Goal: Task Accomplishment & Management: Manage account settings

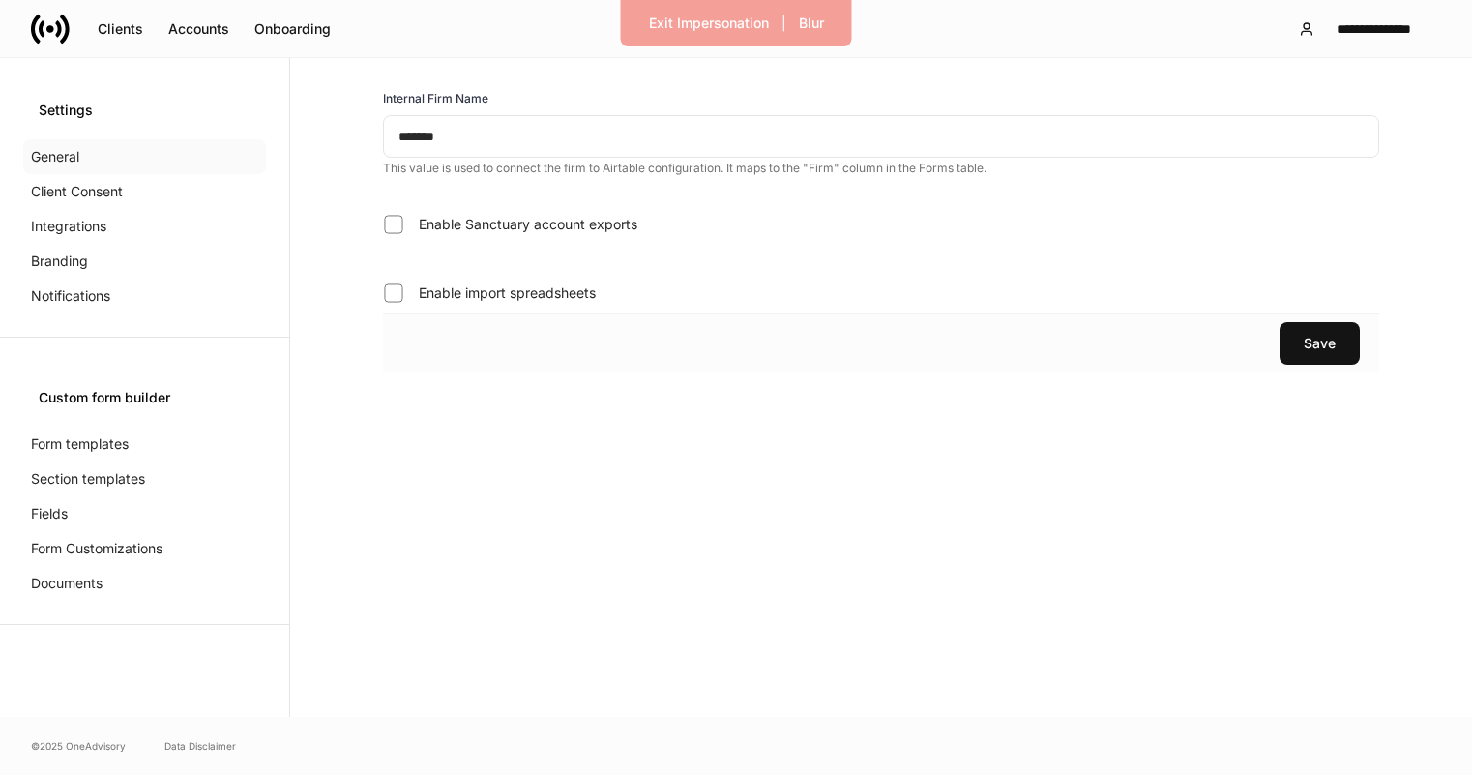
click at [112, 160] on div "General" at bounding box center [144, 156] width 243 height 35
click at [468, 135] on input "*******" at bounding box center [881, 136] width 996 height 43
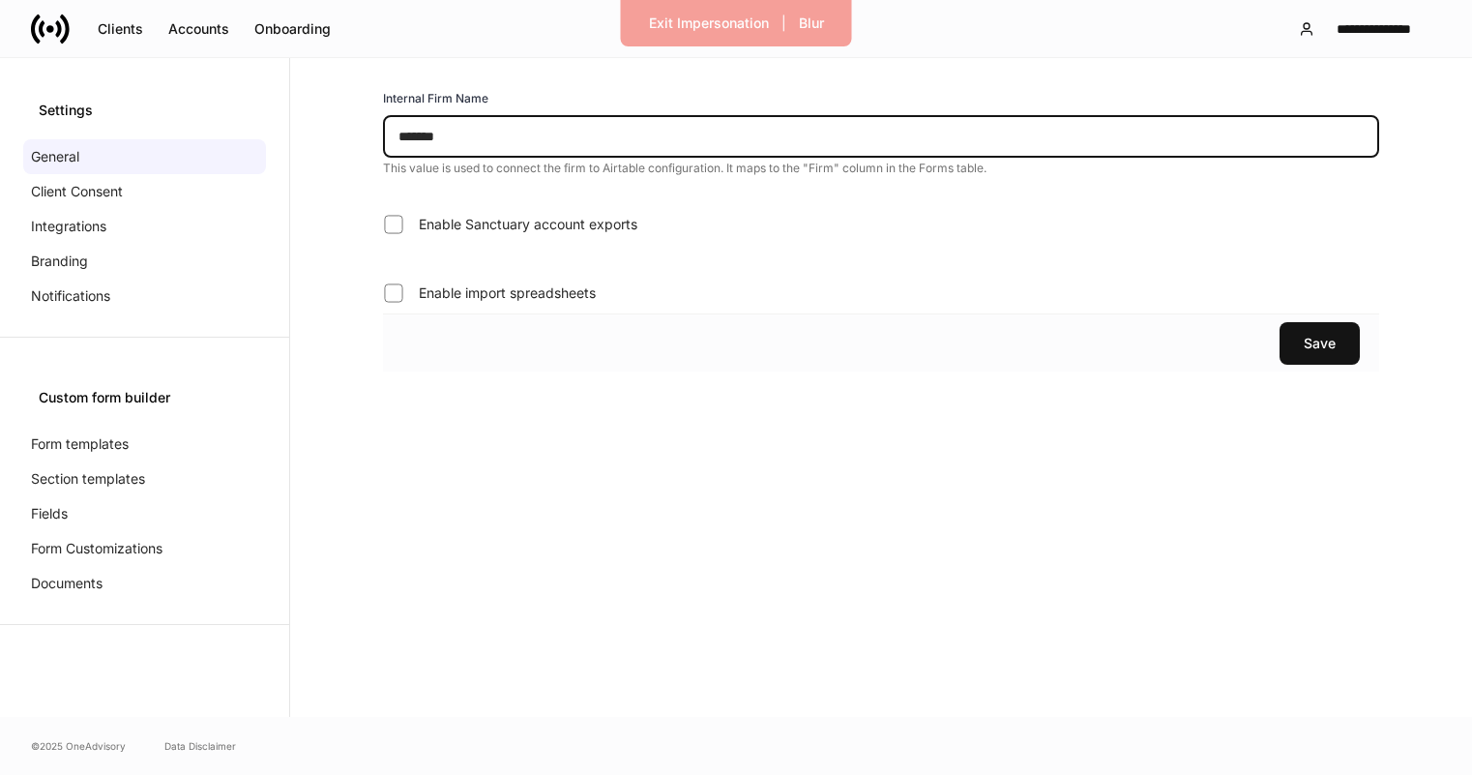
click at [468, 135] on input "*******" at bounding box center [881, 136] width 996 height 43
type input "****"
click at [1306, 334] on div "Save" at bounding box center [1320, 343] width 32 height 19
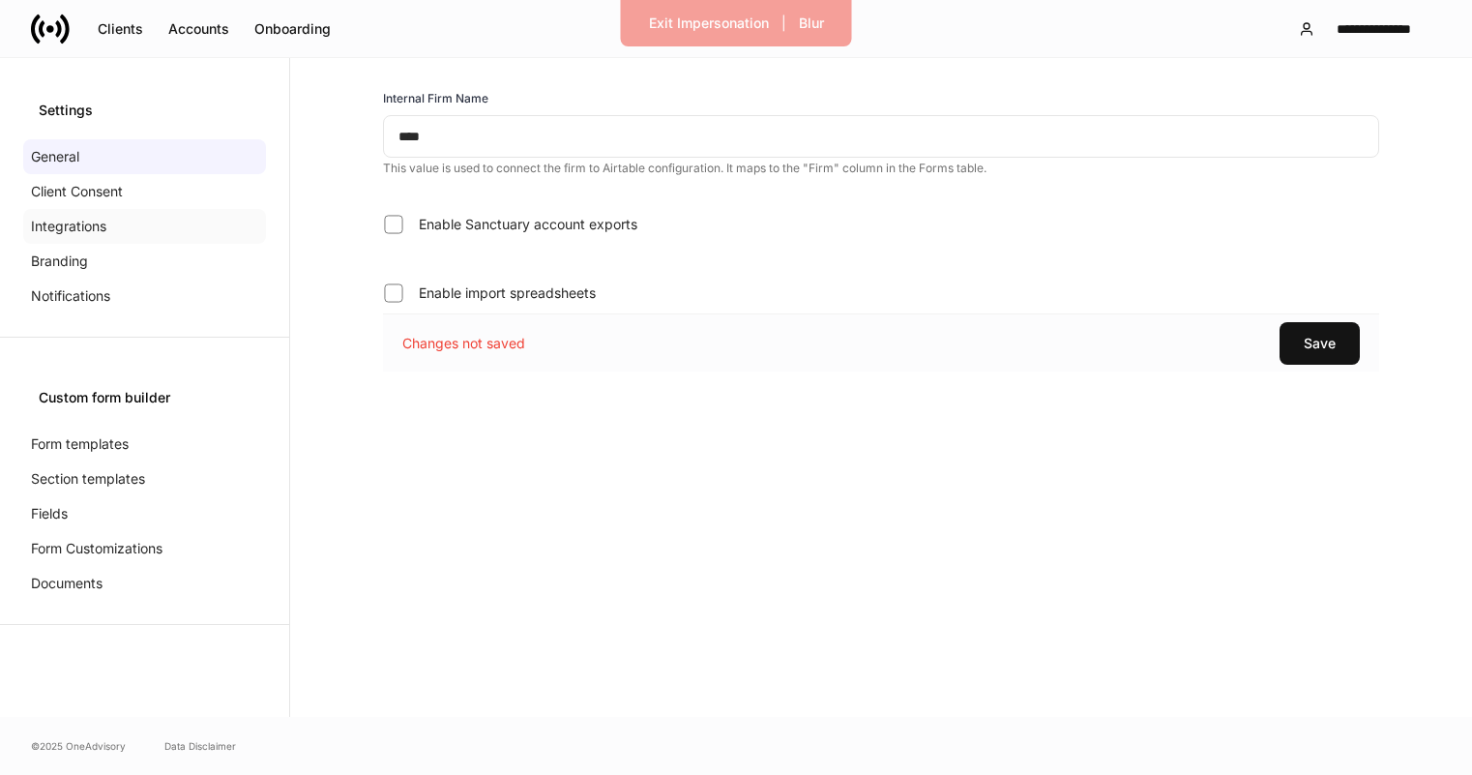
click at [126, 233] on div "Integrations" at bounding box center [144, 226] width 243 height 35
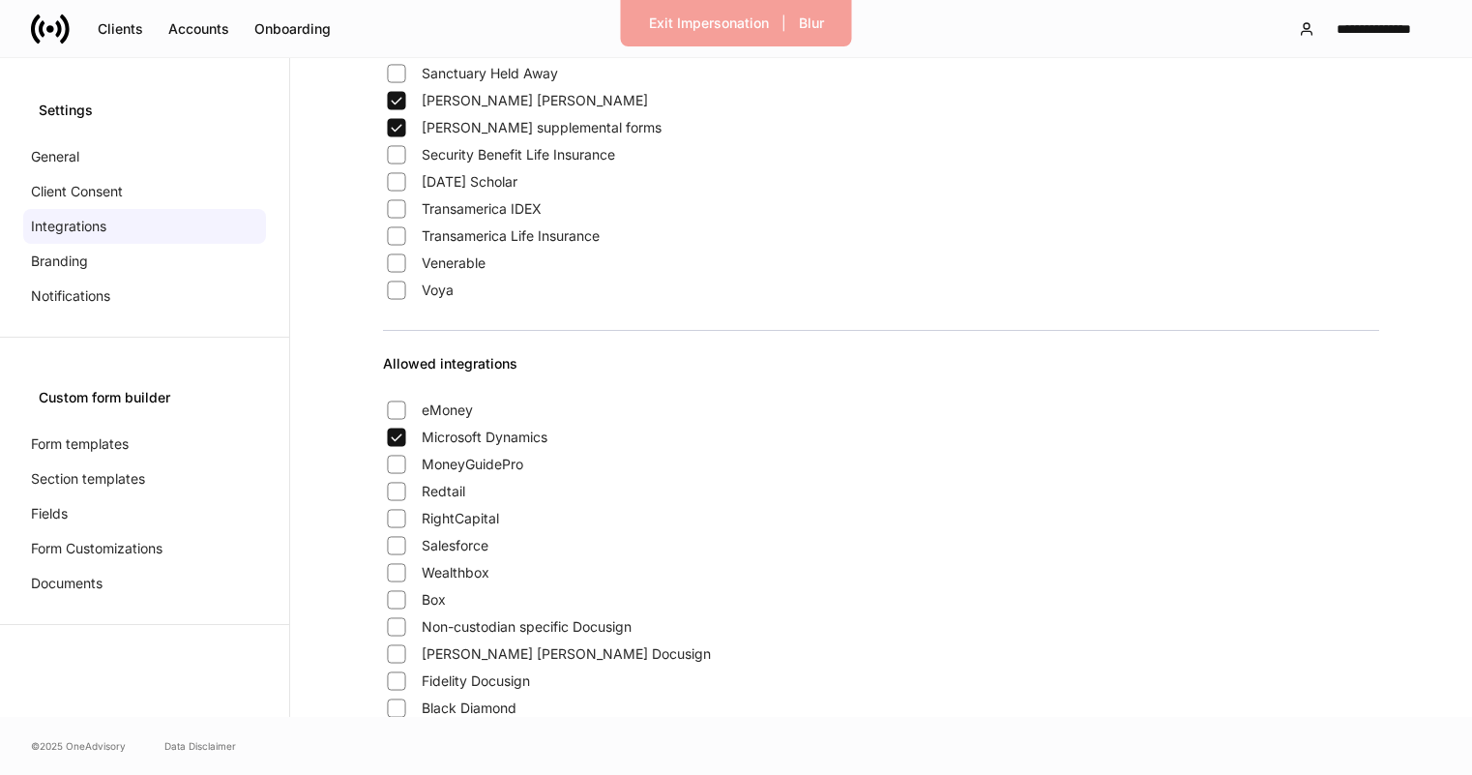
scroll to position [1168, 0]
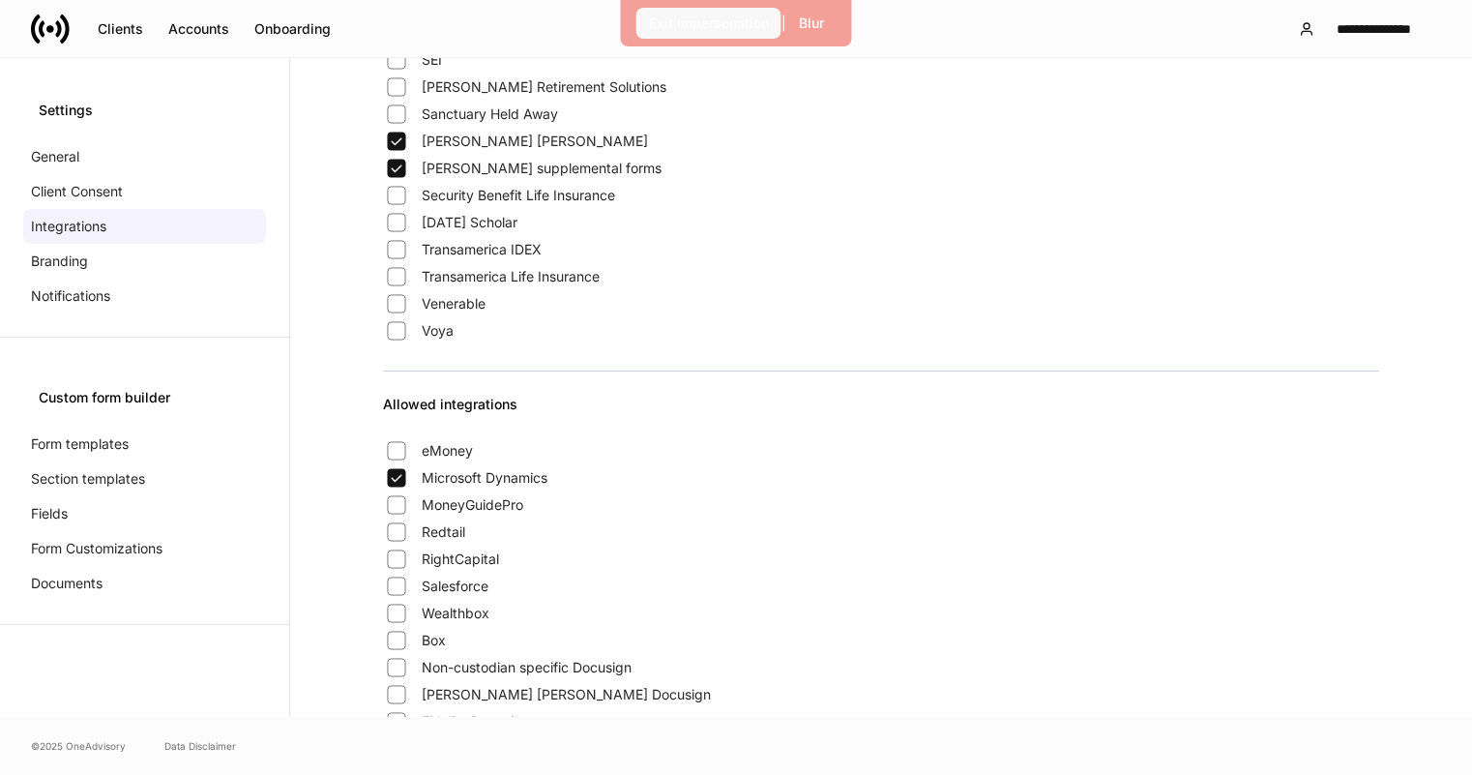
click at [676, 21] on div "Exit Impersonation" at bounding box center [709, 23] width 120 height 19
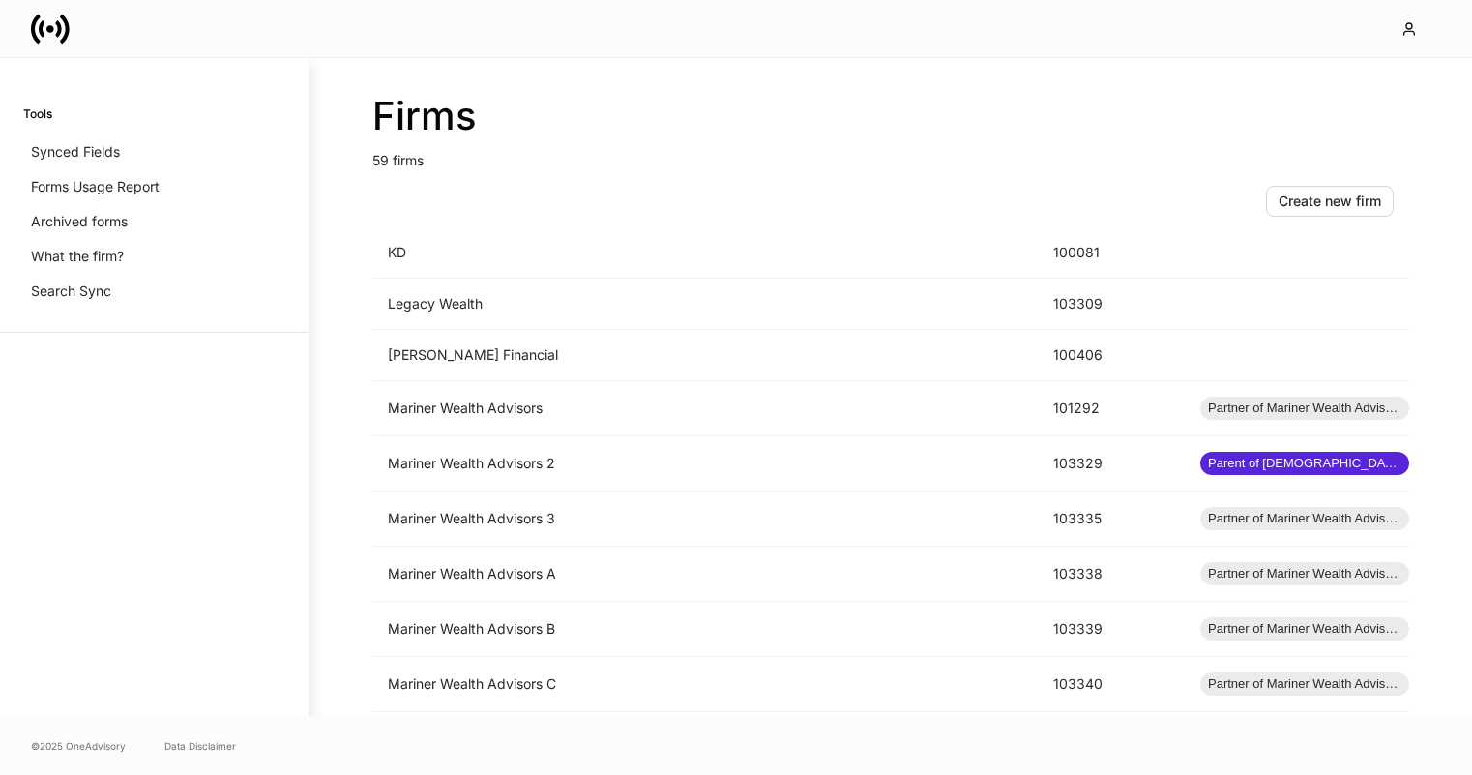
scroll to position [1845, 0]
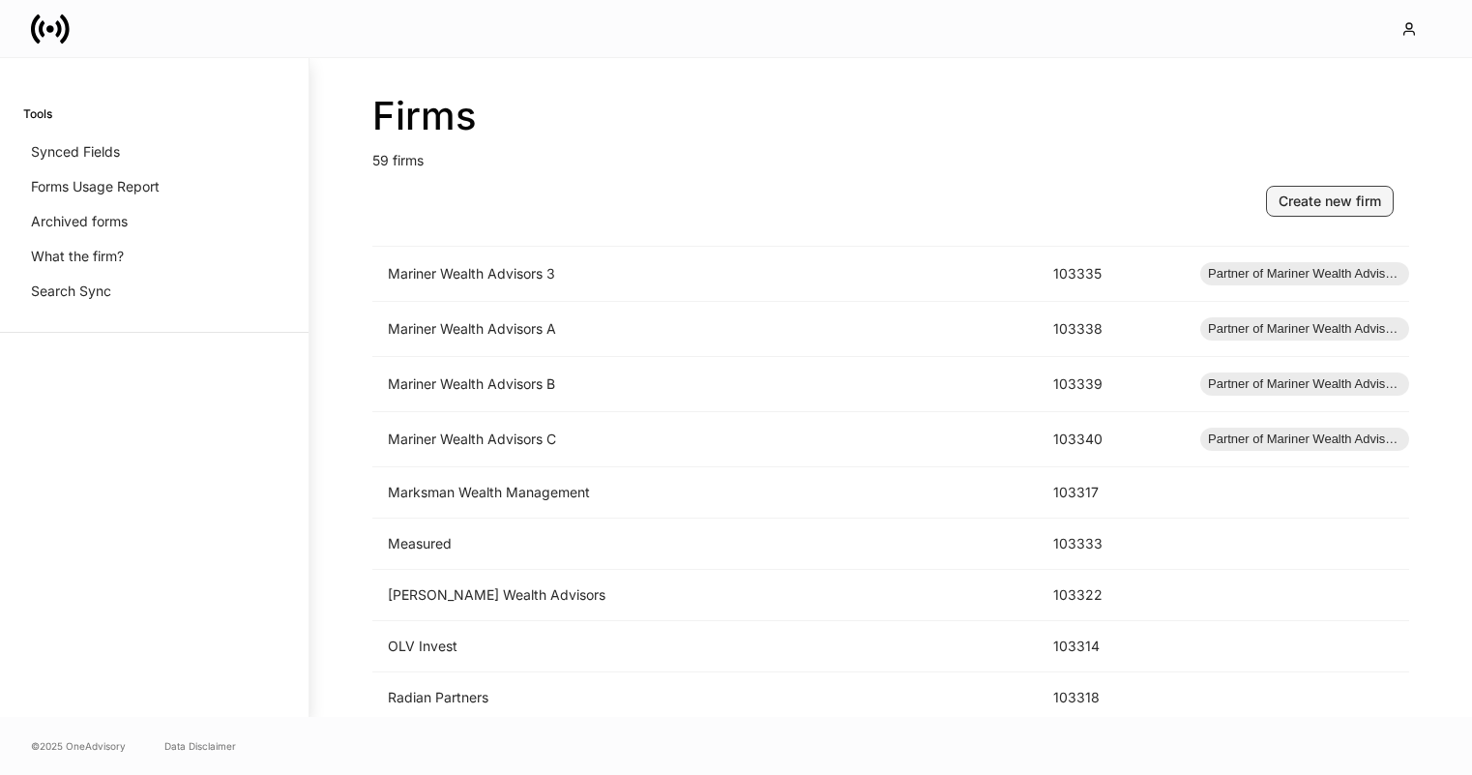
click at [1316, 195] on div "Create new firm" at bounding box center [1329, 200] width 103 height 19
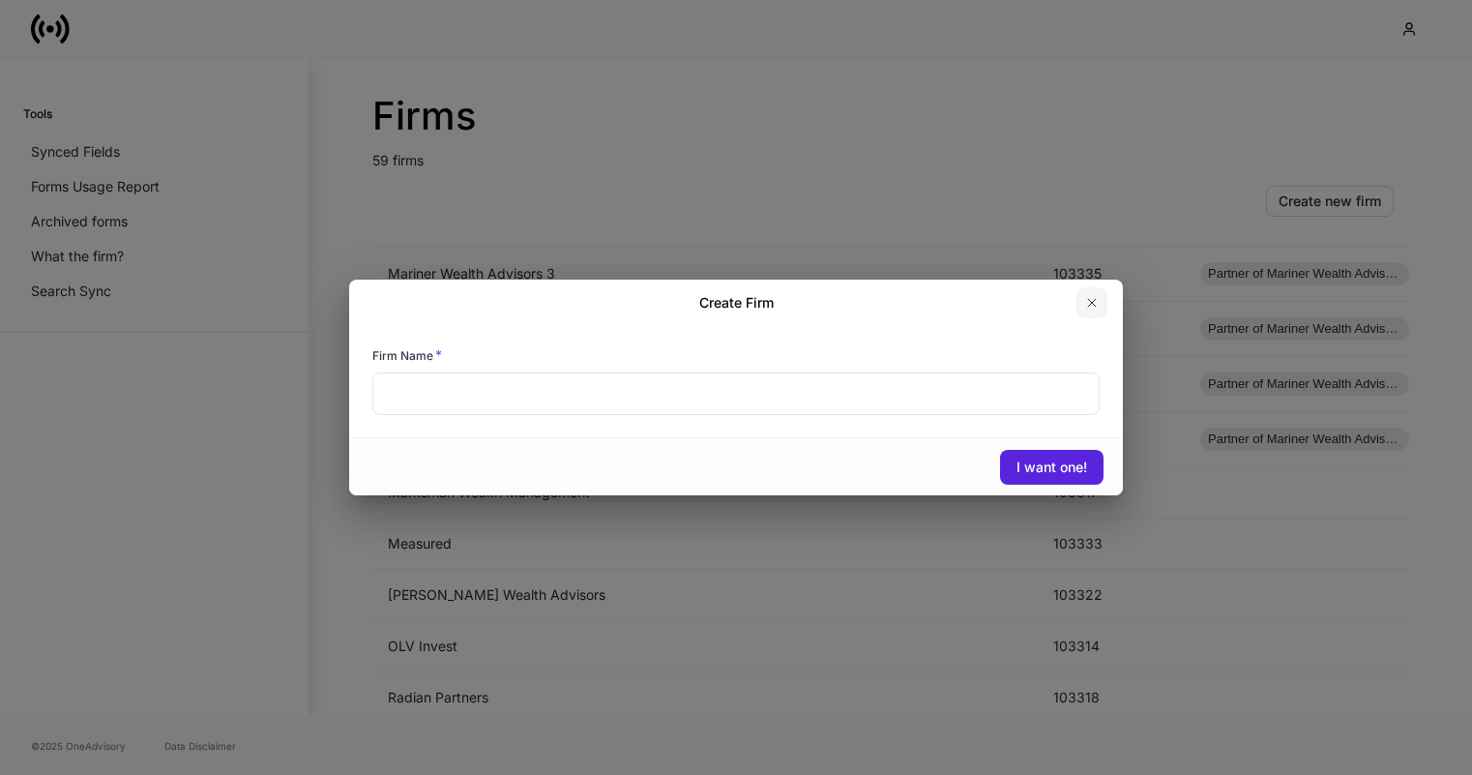
click at [1099, 311] on button "button" at bounding box center [1091, 302] width 31 height 31
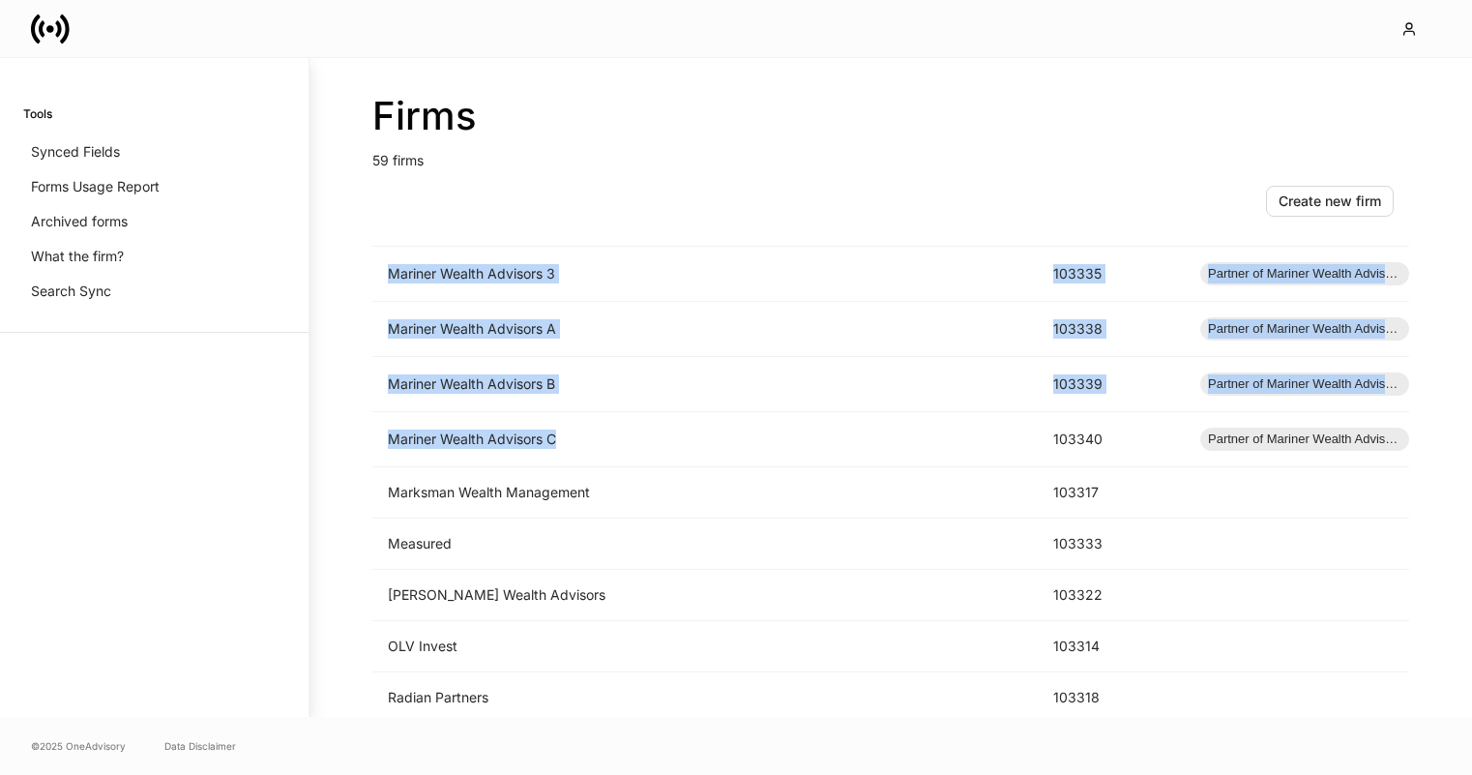
drag, startPoint x: 565, startPoint y: 440, endPoint x: 366, endPoint y: 441, distance: 199.2
click at [366, 441] on div "Firms 59 firms Create new firm Name sorted ascending ID Type AE Wealth 103341 A…" at bounding box center [890, 387] width 1160 height 659
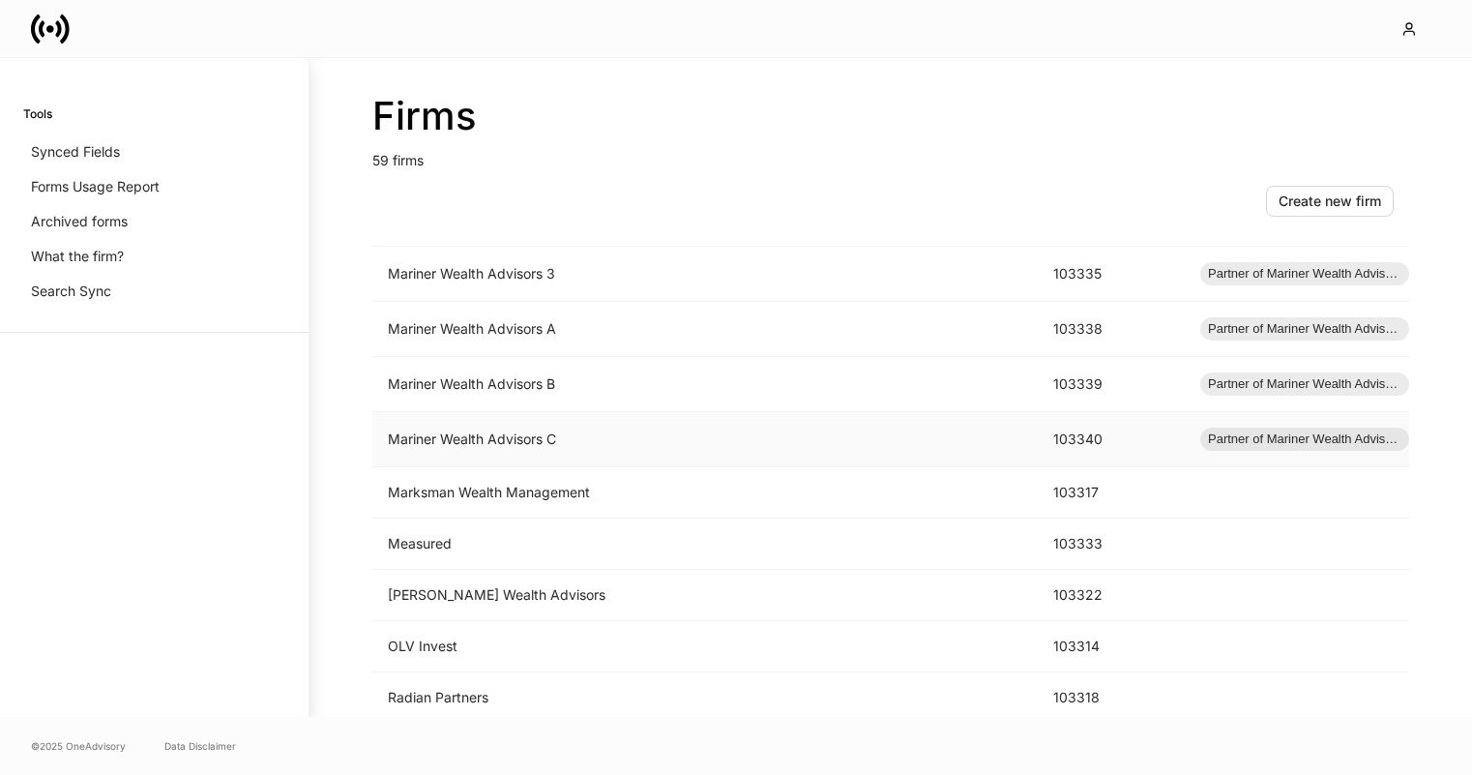
click at [409, 441] on td "Mariner Wealth Advisors C" at bounding box center [704, 439] width 665 height 55
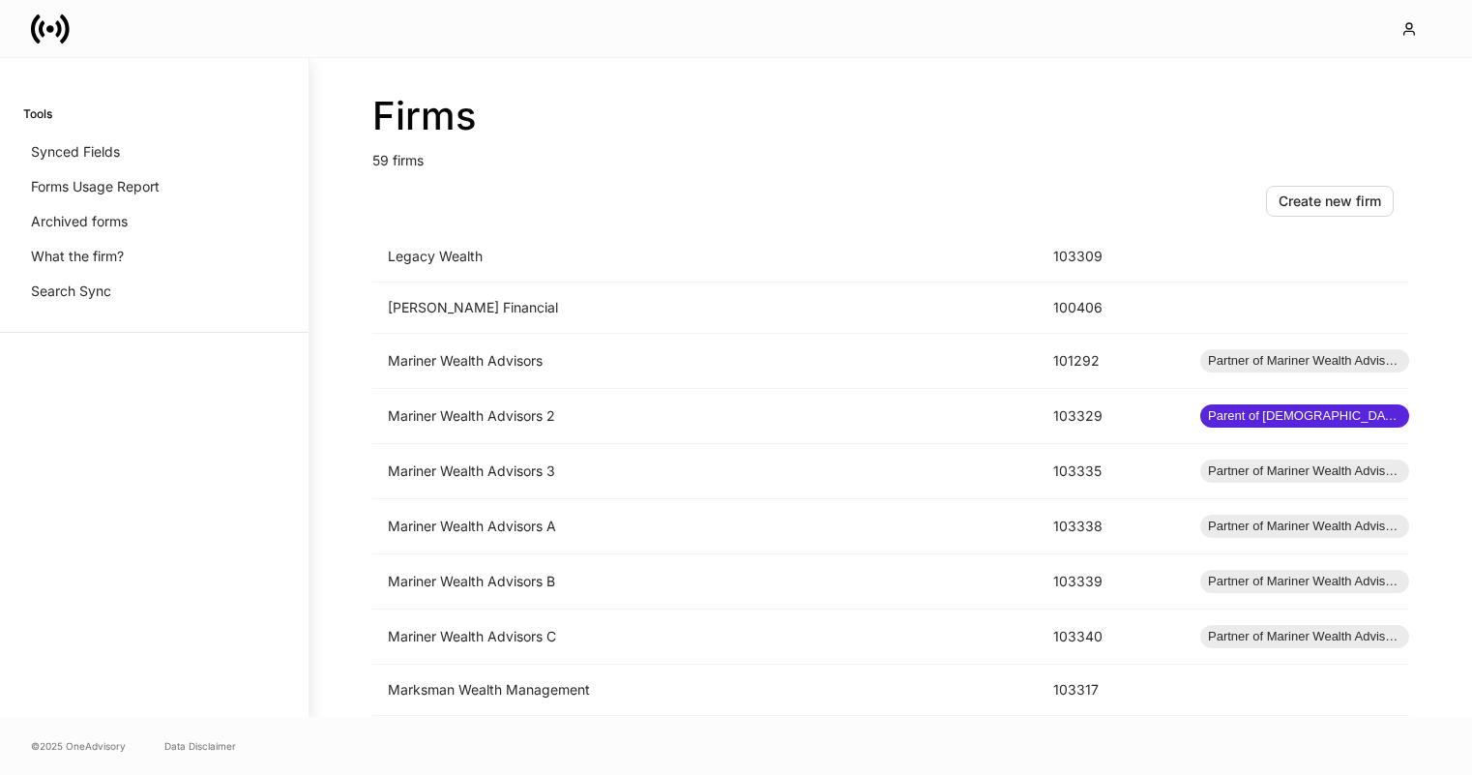
scroll to position [1885, 0]
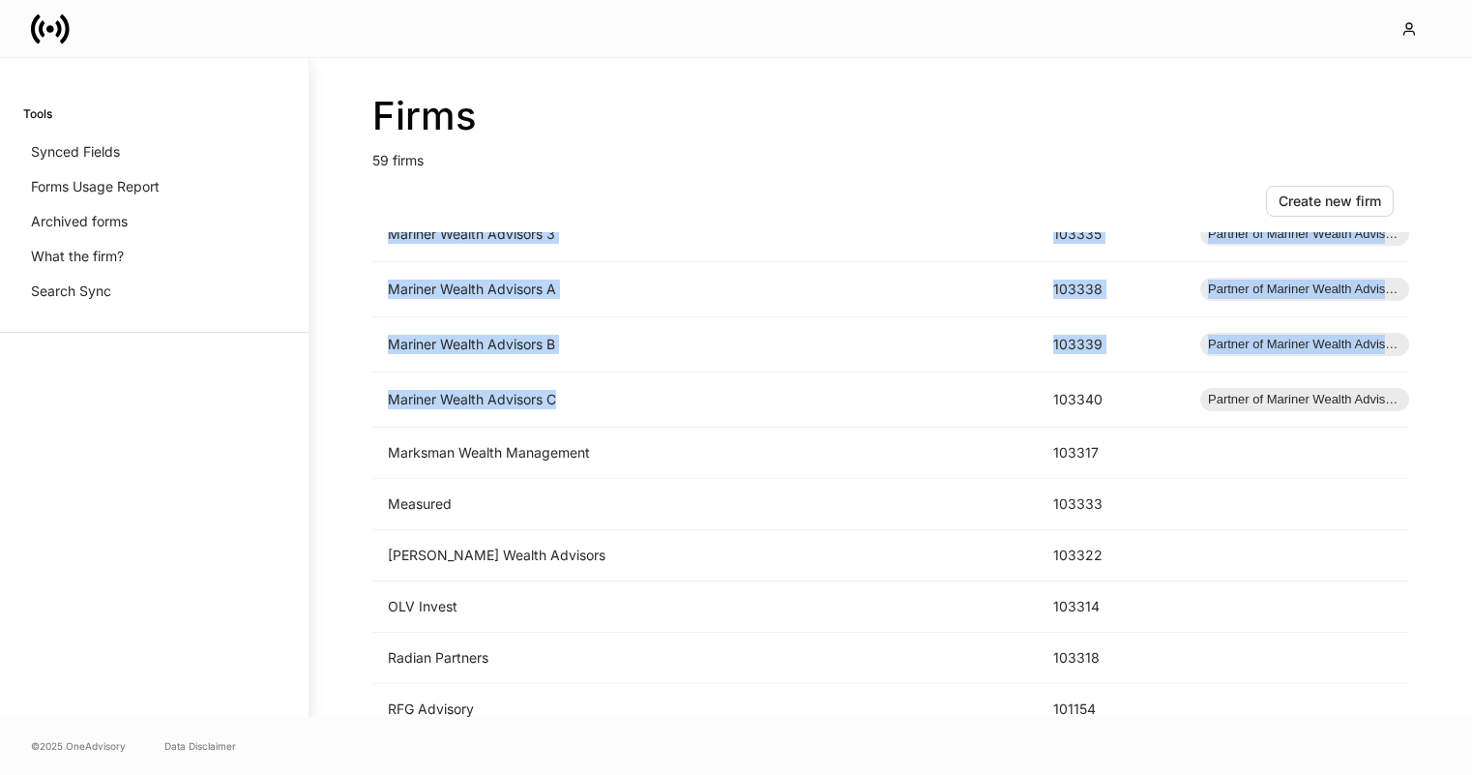
drag, startPoint x: 562, startPoint y: 396, endPoint x: 367, endPoint y: 396, distance: 194.4
click at [367, 396] on div "Firms 59 firms Create new firm Name sorted ascending ID Type AE Wealth 103341 A…" at bounding box center [890, 387] width 1160 height 659
click at [612, 391] on td "Mariner Wealth Advisors C" at bounding box center [704, 399] width 665 height 55
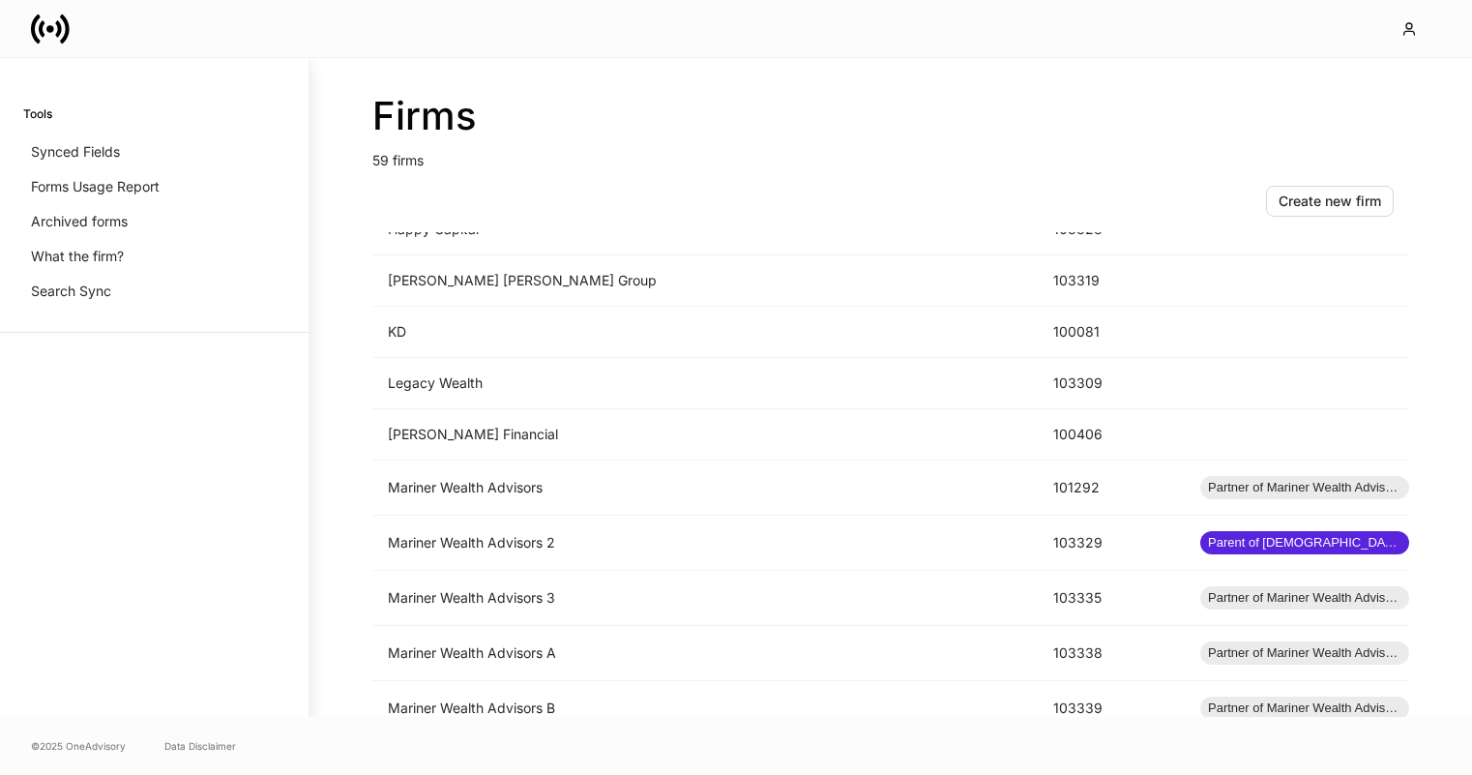
scroll to position [1889, 0]
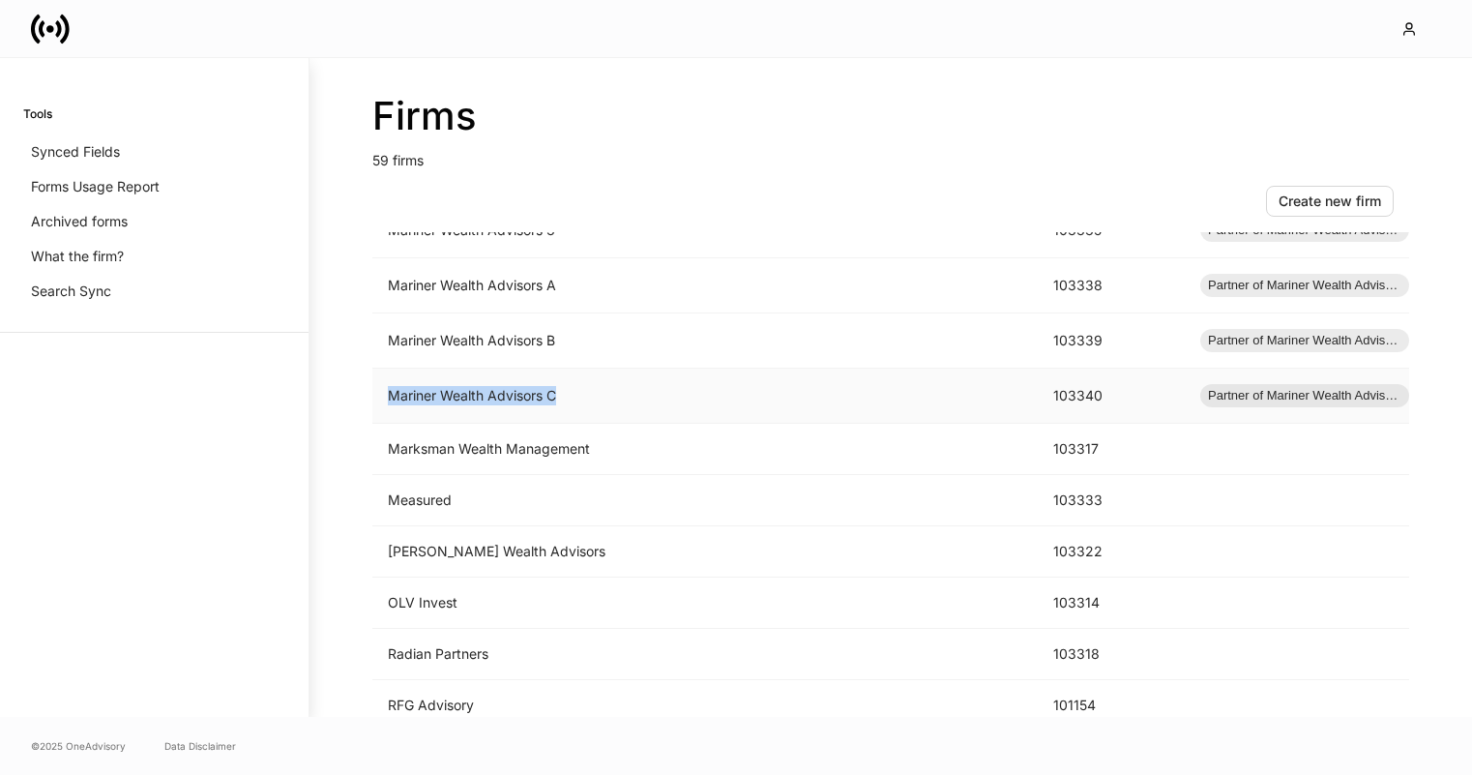
drag, startPoint x: 560, startPoint y: 397, endPoint x: 393, endPoint y: 397, distance: 167.3
click at [393, 397] on td "Mariner Wealth Advisors C" at bounding box center [704, 395] width 665 height 55
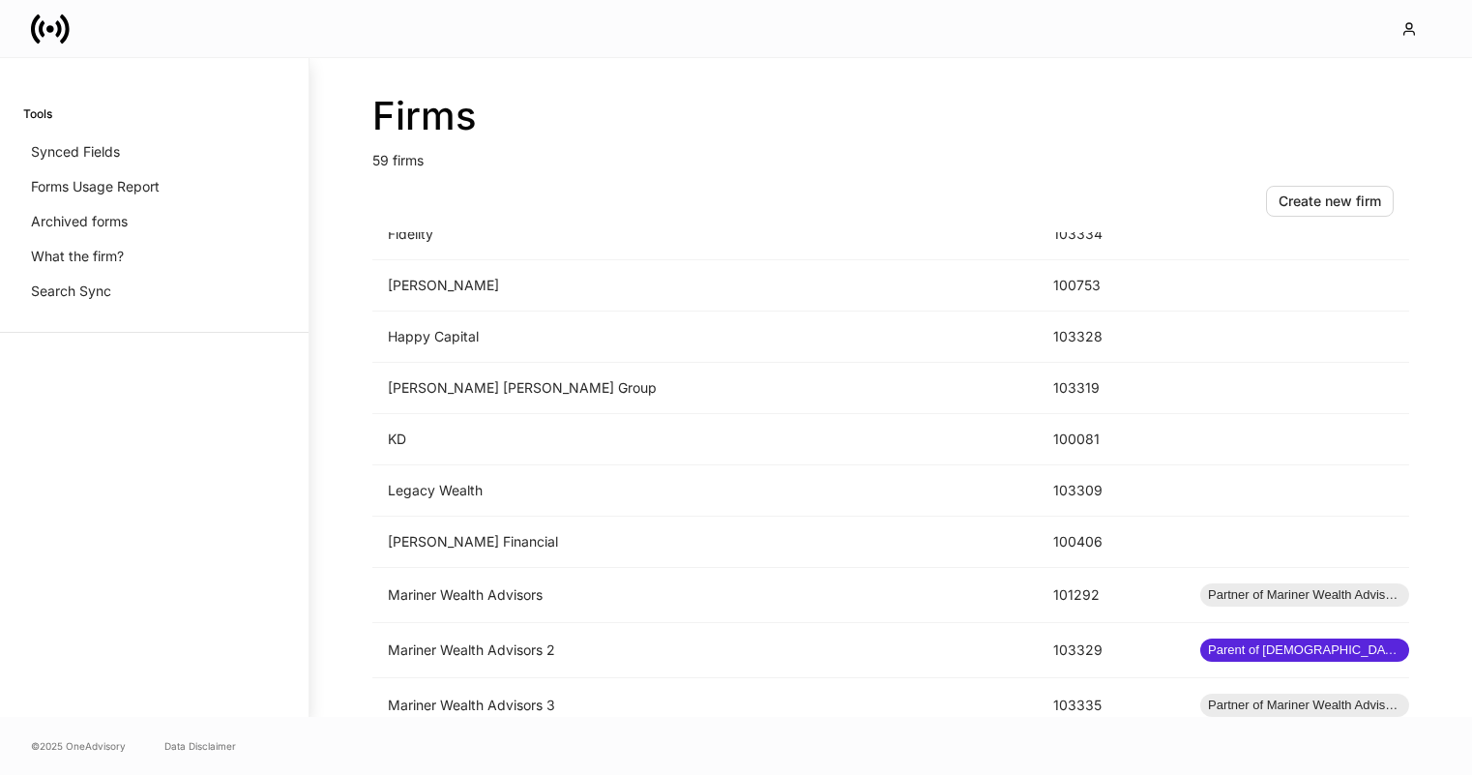
scroll to position [1689, 0]
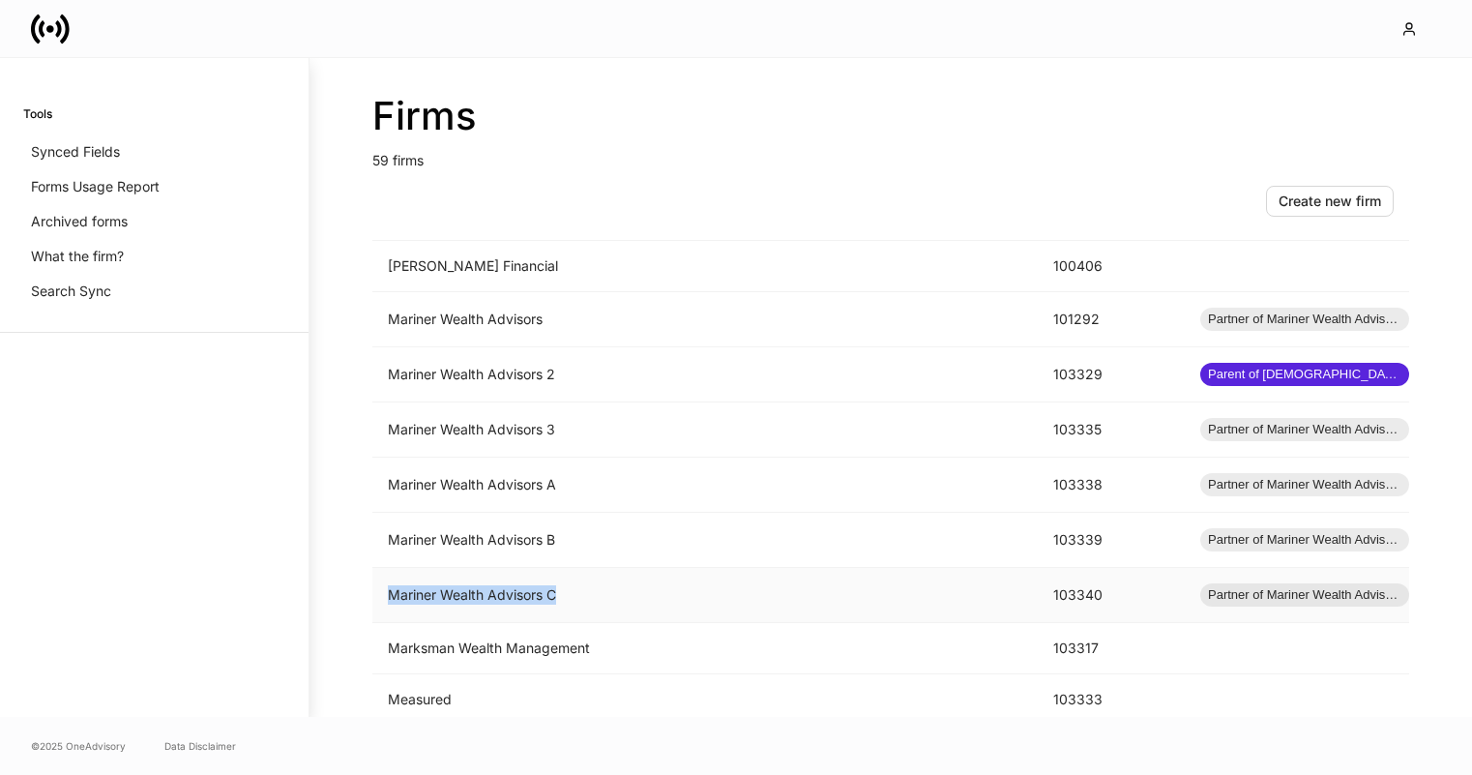
drag, startPoint x: 558, startPoint y: 594, endPoint x: 392, endPoint y: 592, distance: 166.3
click at [392, 592] on td "Mariner Wealth Advisors C" at bounding box center [704, 595] width 665 height 55
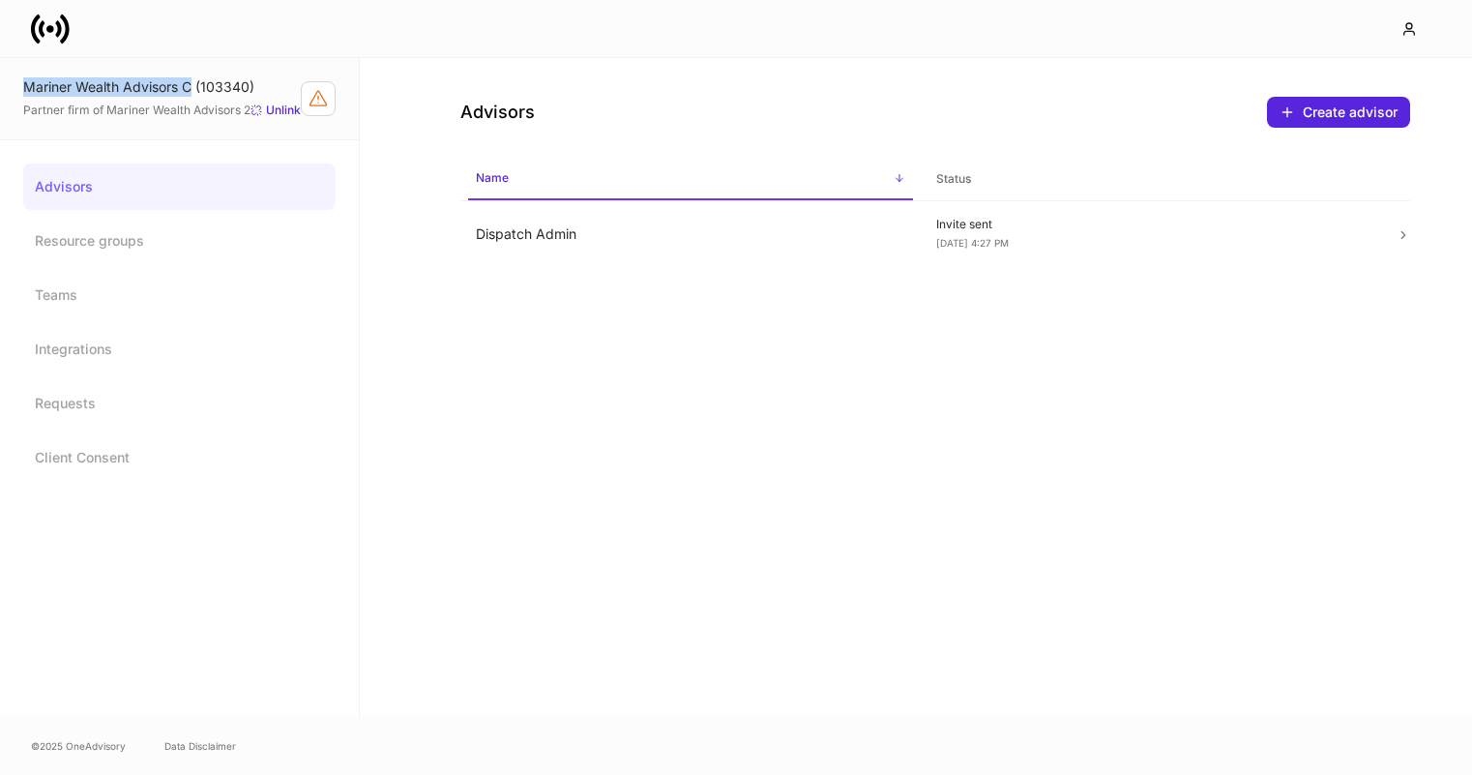
drag, startPoint x: 192, startPoint y: 88, endPoint x: -52, endPoint y: 89, distance: 244.7
click at [0, 89] on html "Mariner Wealth Advisors C (103340) Partner firm of Mariner Wealth Advisors 2 Un…" at bounding box center [736, 387] width 1472 height 775
copy div "Mariner Wealth Advisors C"
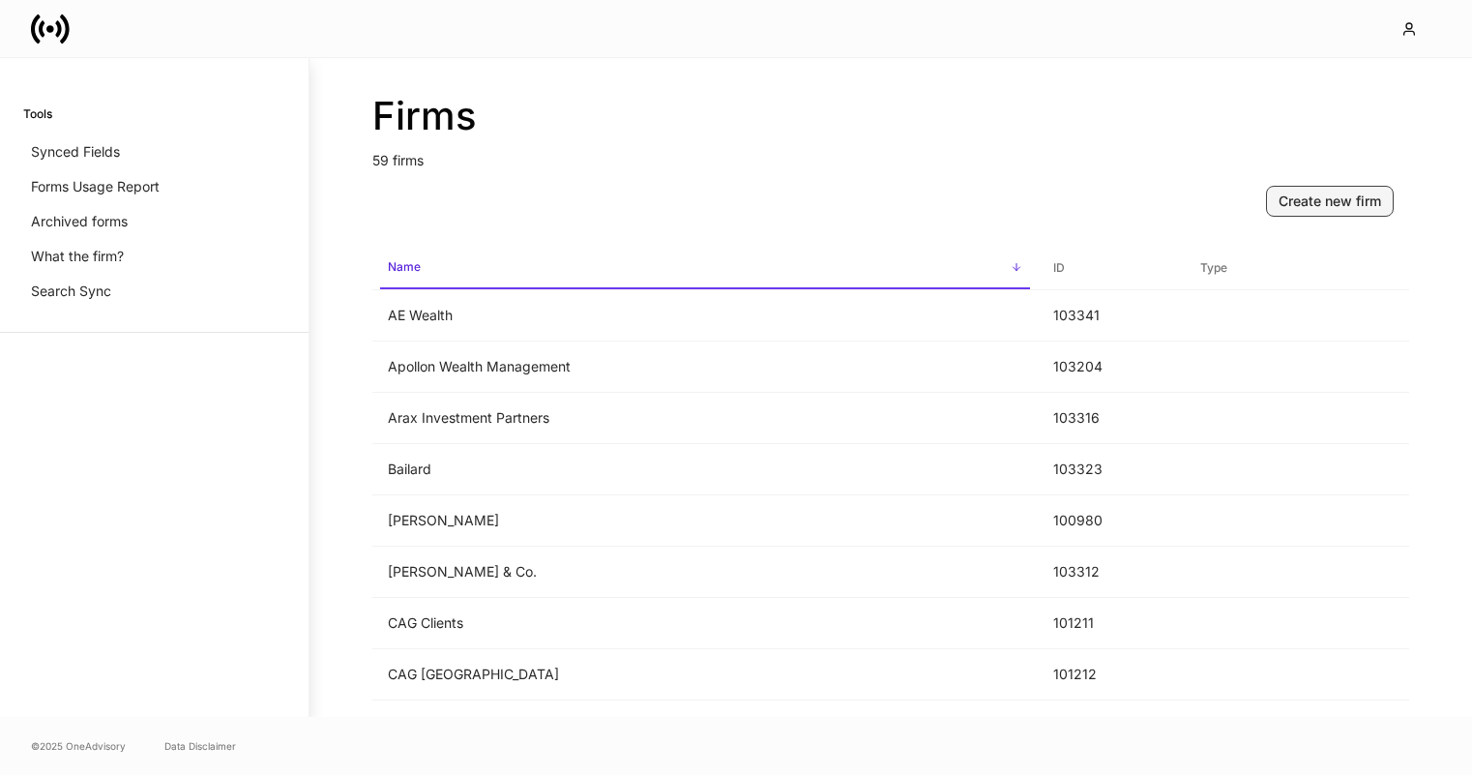
click at [1324, 188] on button "Create new firm" at bounding box center [1330, 201] width 128 height 31
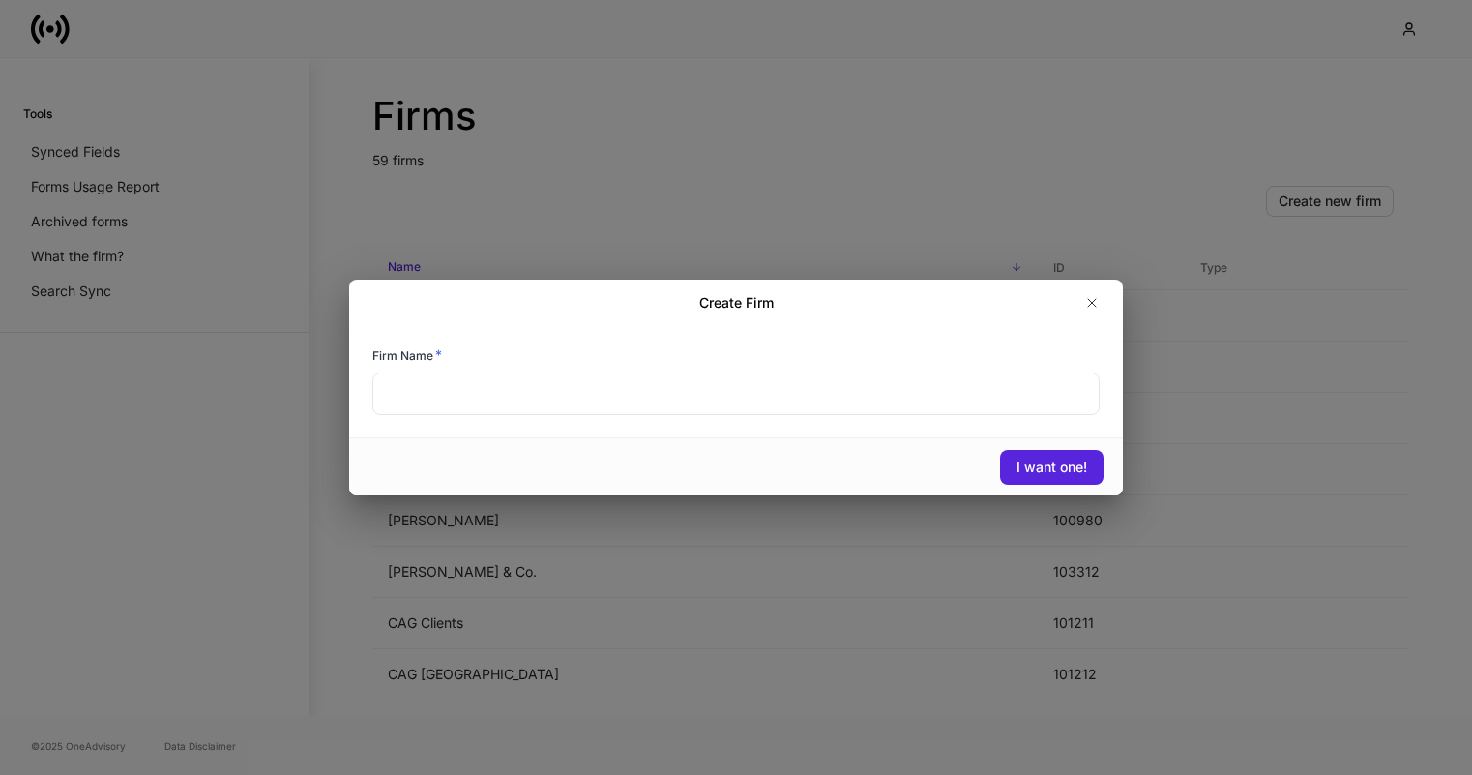
click at [737, 394] on input "text" at bounding box center [735, 393] width 727 height 43
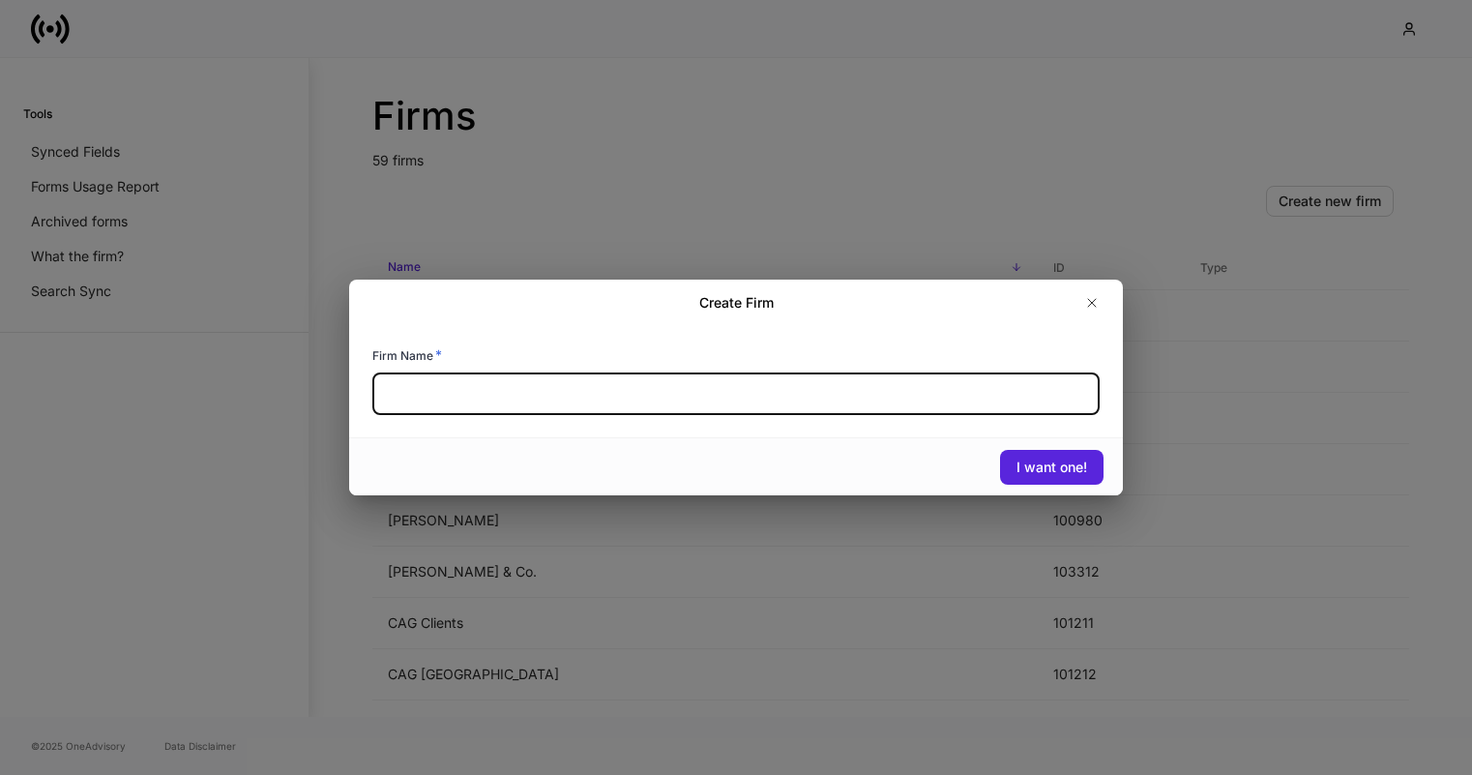
paste input "**********"
type input "**********"
click at [1078, 470] on div "I want one!" at bounding box center [1051, 466] width 71 height 19
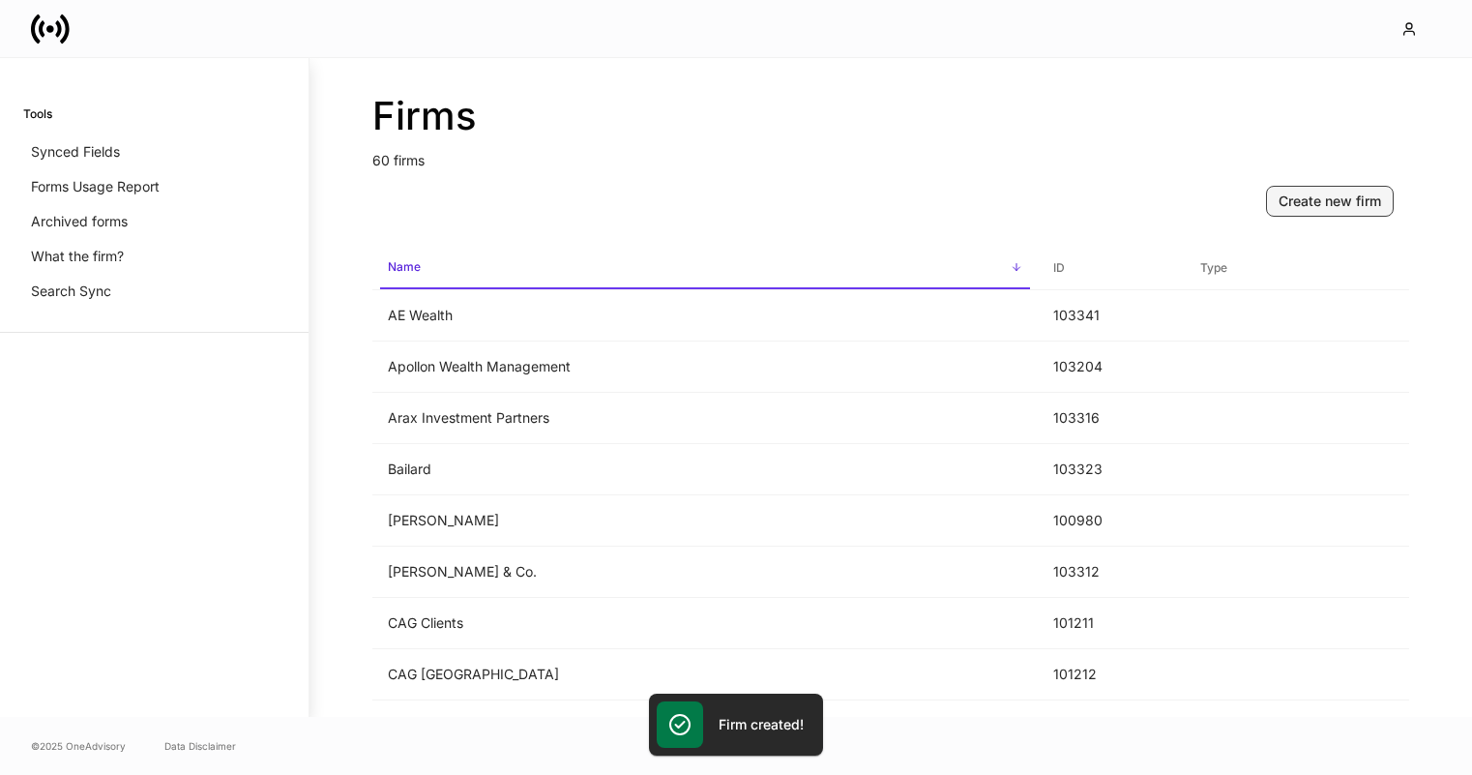
click at [1305, 210] on div "Create new firm" at bounding box center [1329, 200] width 103 height 19
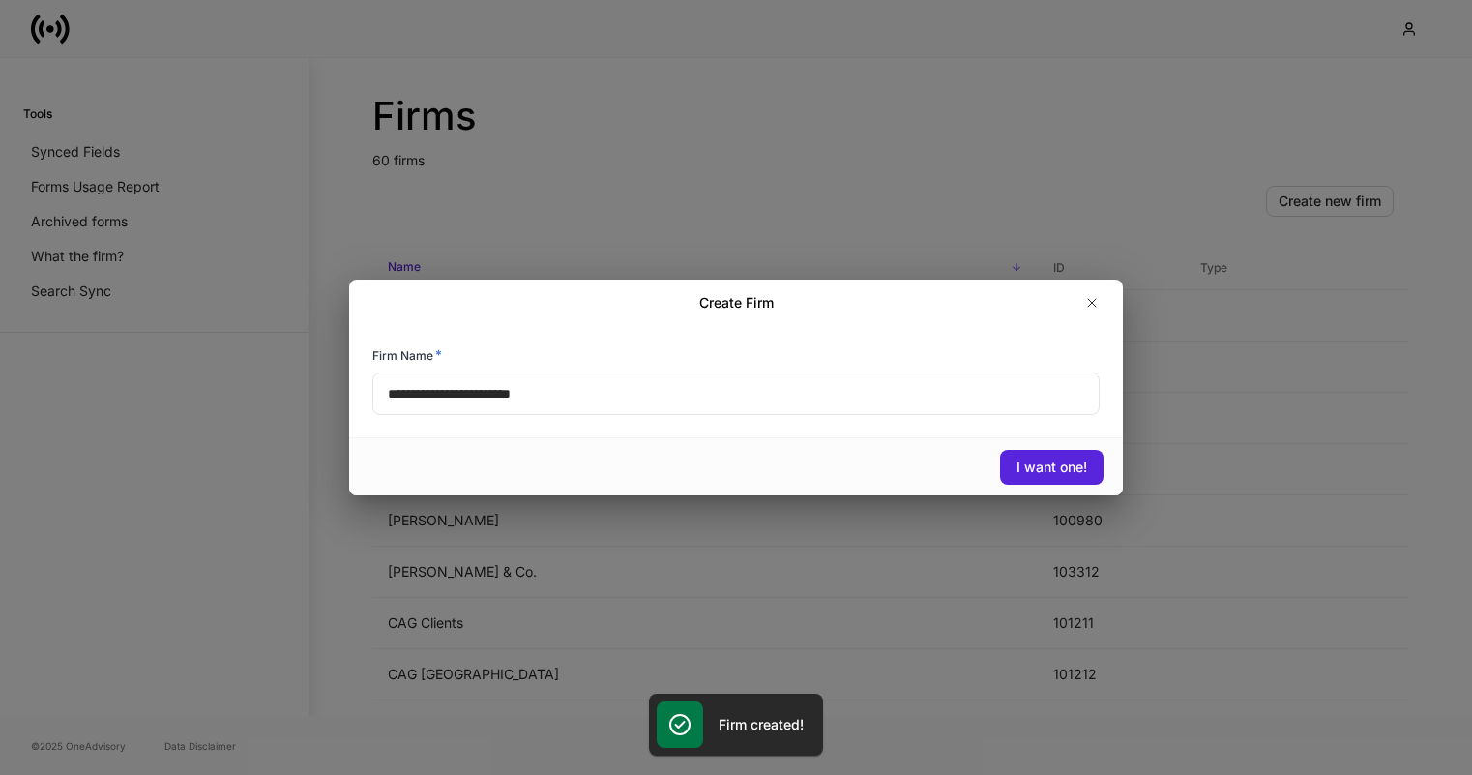
click at [863, 386] on input "**********" at bounding box center [735, 393] width 727 height 43
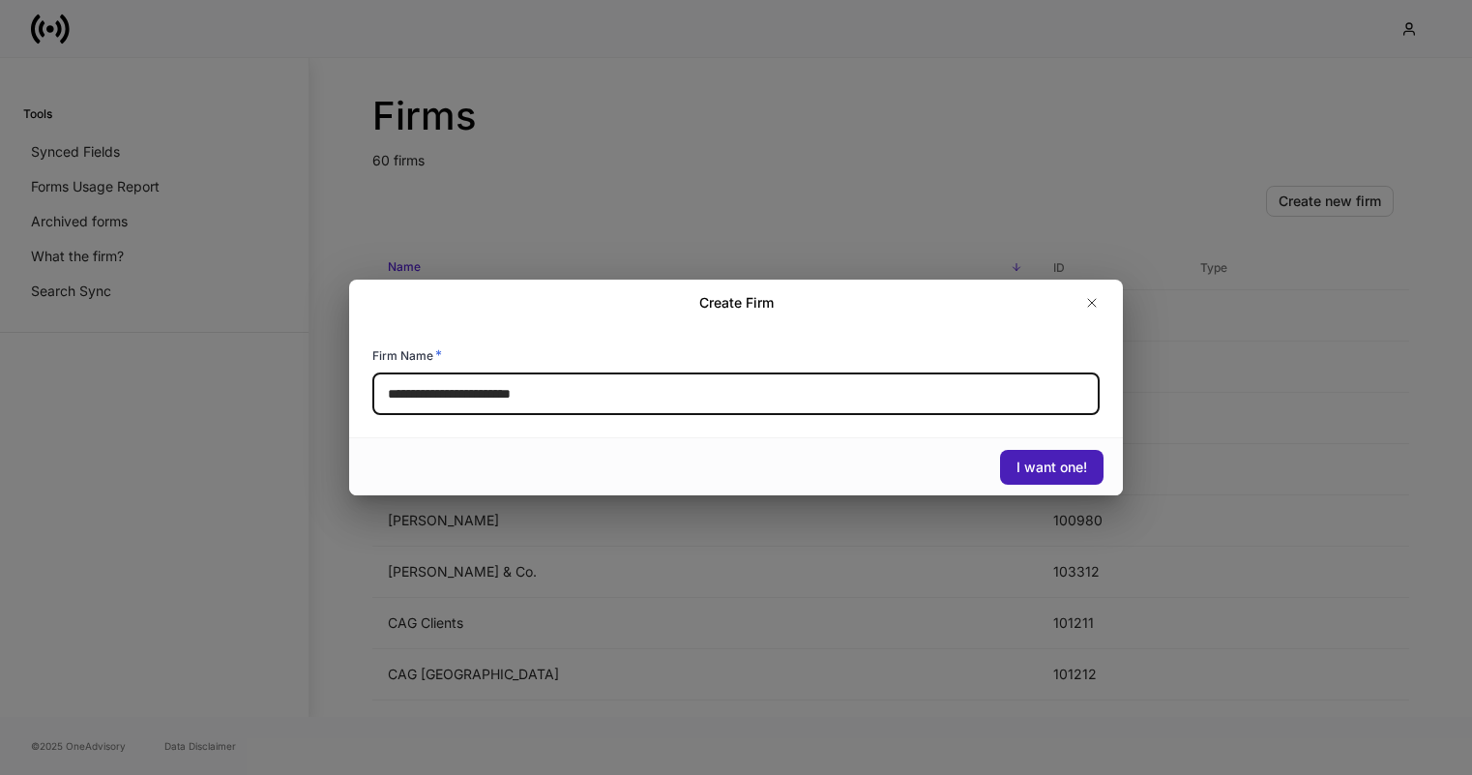
type input "**********"
click at [1036, 472] on div "I want one!" at bounding box center [1051, 466] width 71 height 19
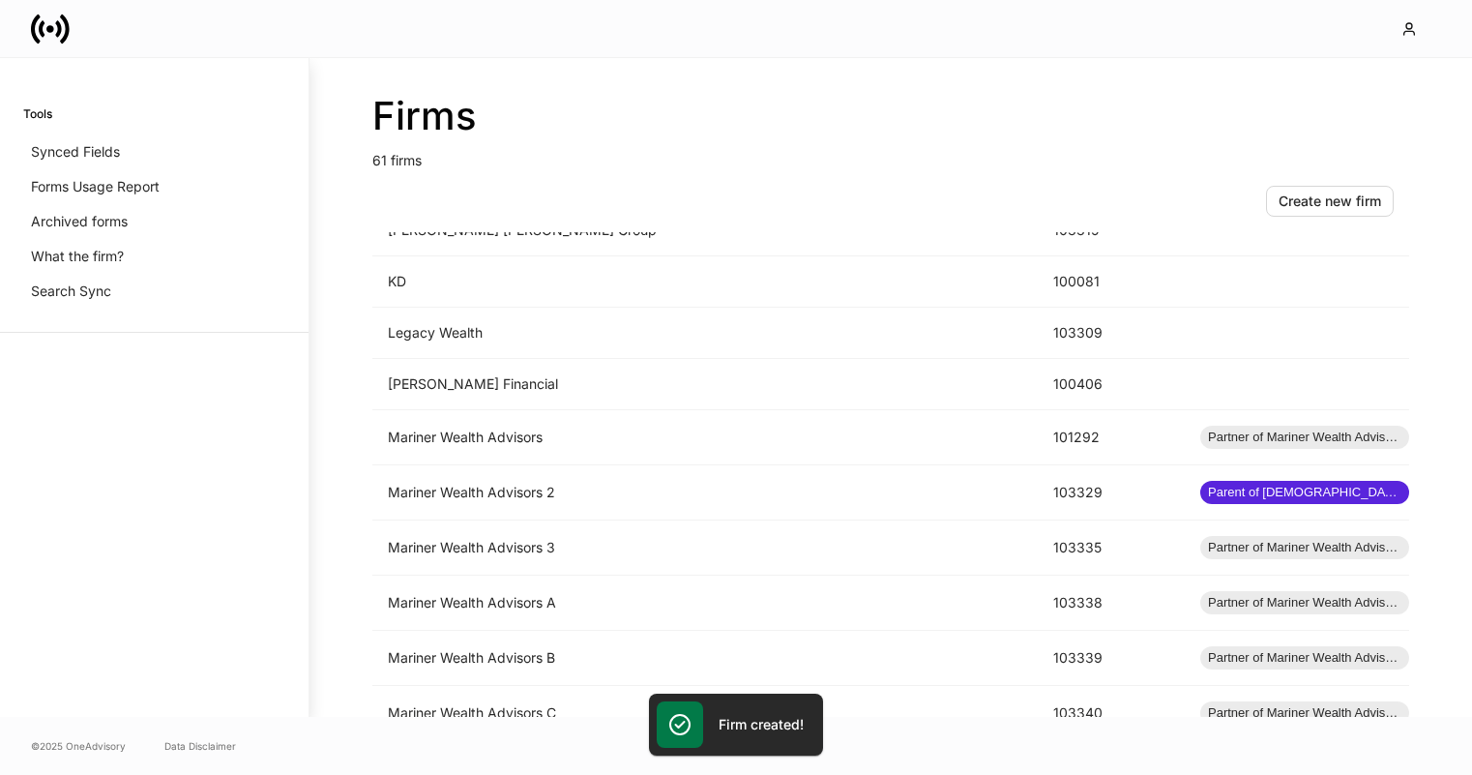
scroll to position [1632, 0]
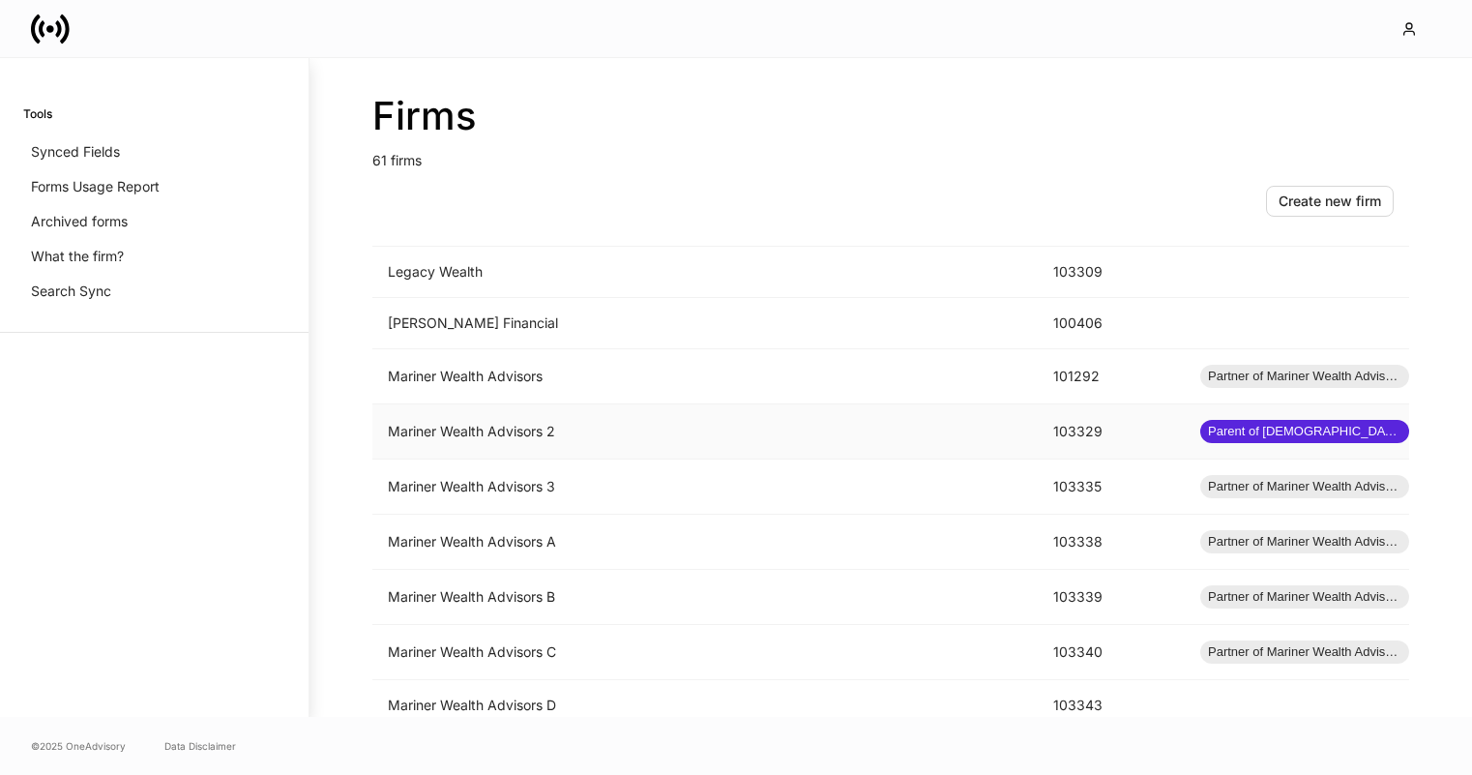
click at [740, 426] on td "Mariner Wealth Advisors 2" at bounding box center [704, 431] width 665 height 55
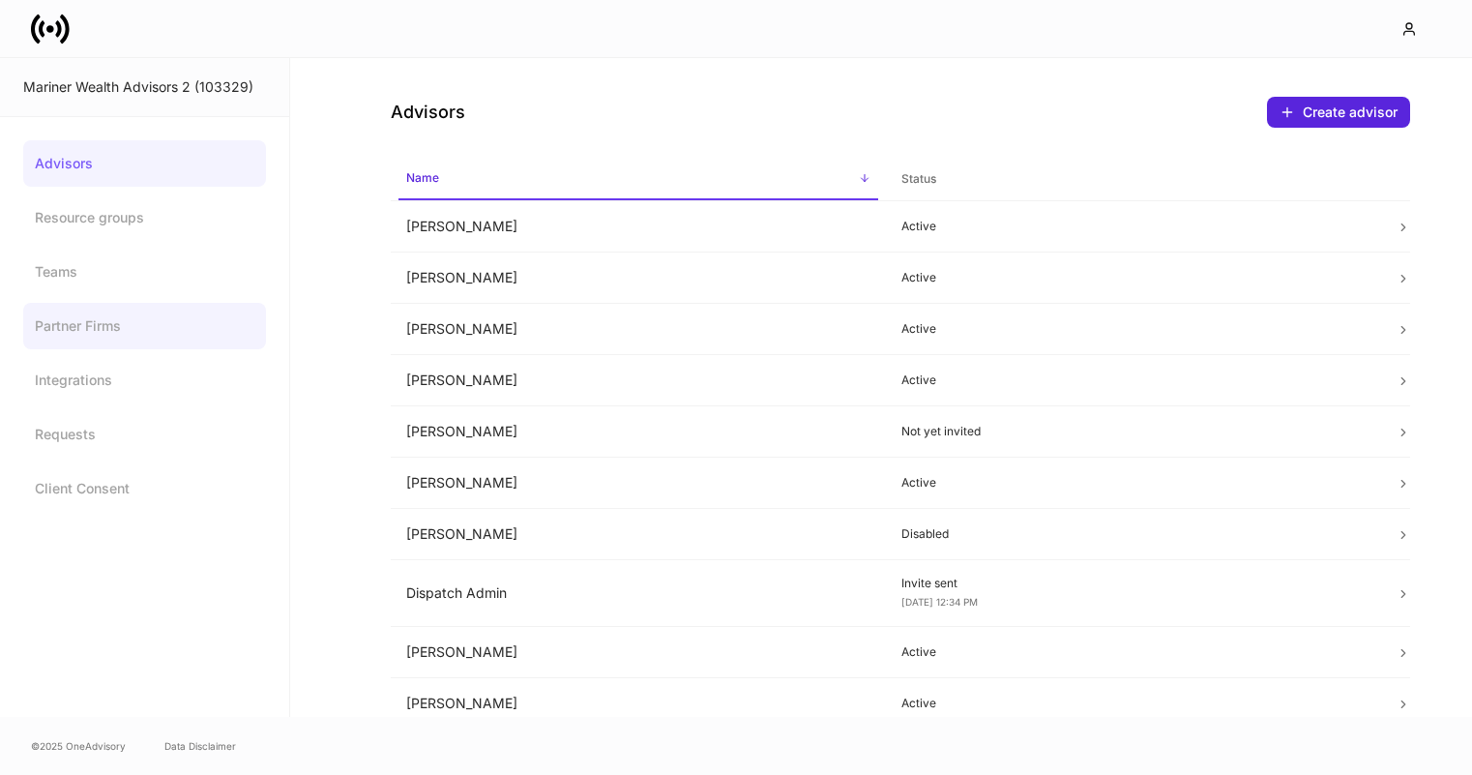
click at [159, 335] on link "Partner Firms" at bounding box center [144, 326] width 243 height 46
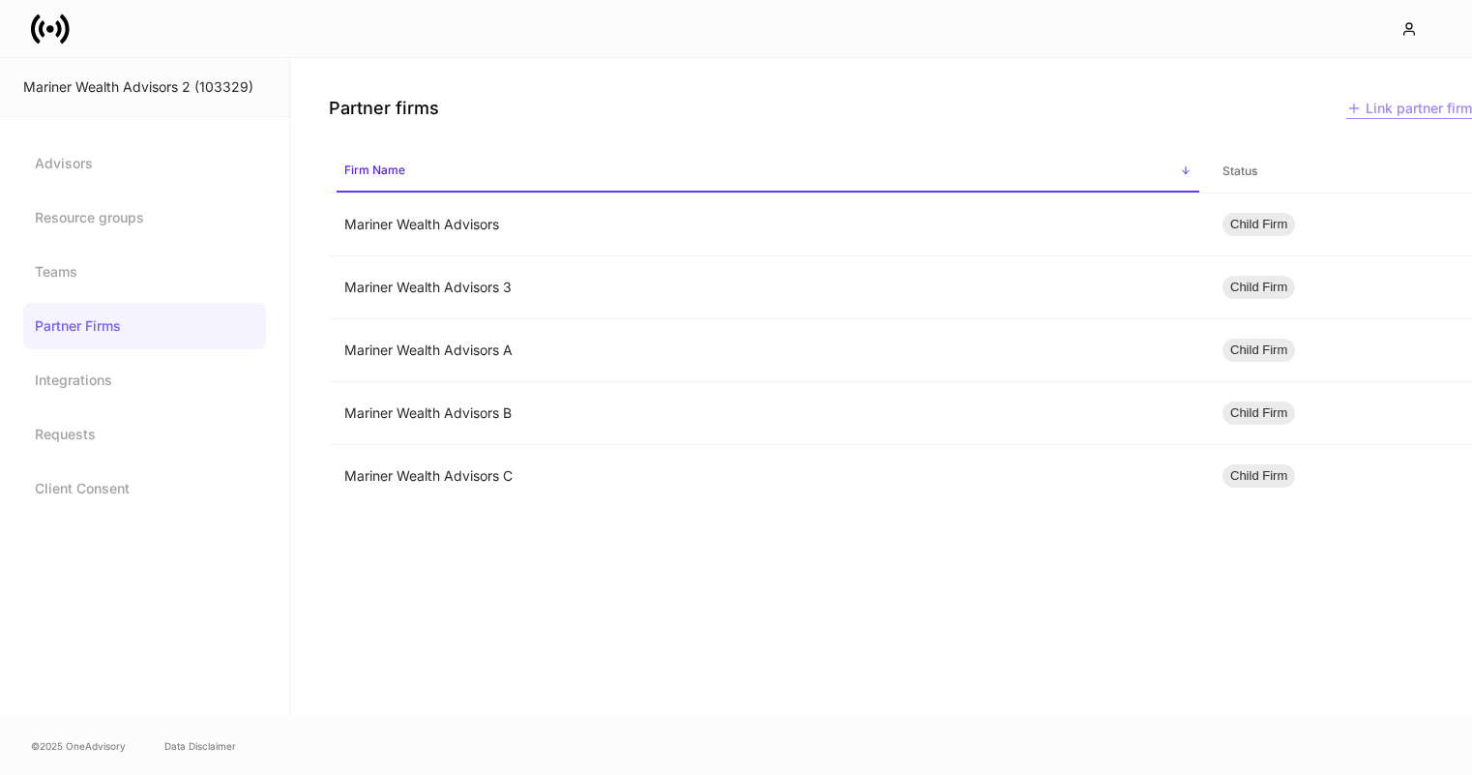
click at [1430, 109] on div "Link partner firm" at bounding box center [1409, 109] width 126 height 20
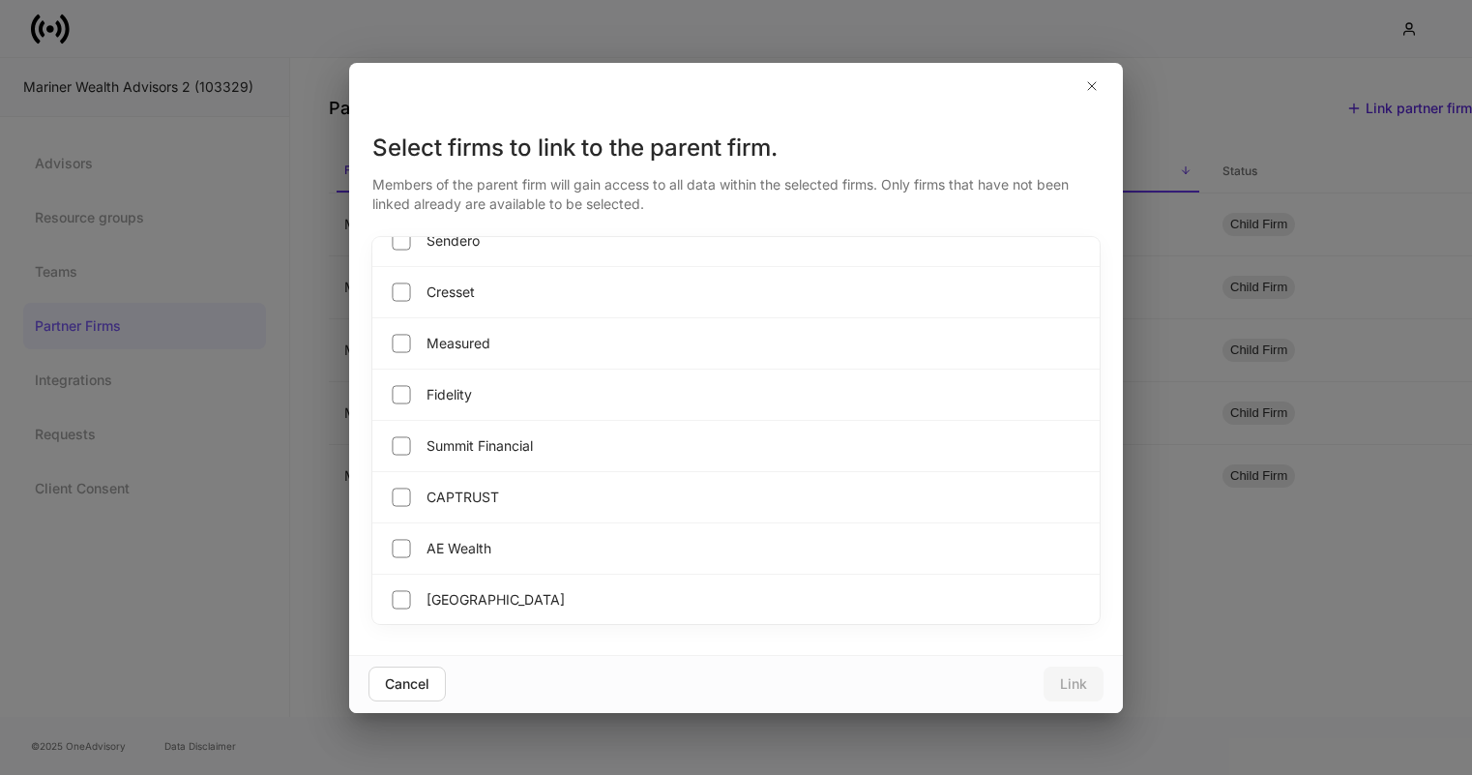
scroll to position [2329, 0]
click at [477, 548] on span "Mariner Wealth Advisors D" at bounding box center [510, 547] width 168 height 19
click at [481, 596] on span "Mariner Wealth Advisors E" at bounding box center [509, 598] width 166 height 19
click at [1071, 696] on button "Link" at bounding box center [1073, 683] width 60 height 35
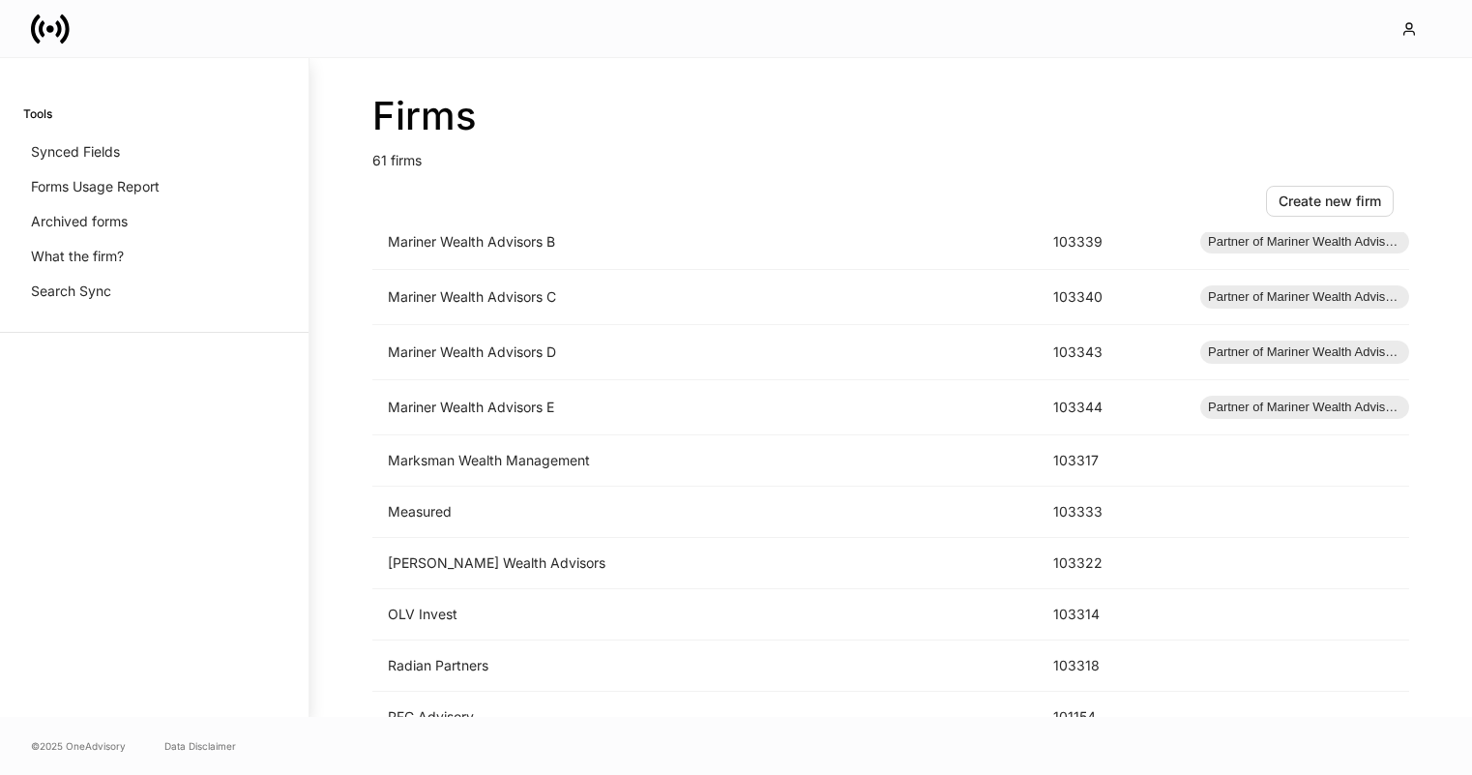
scroll to position [1779, 0]
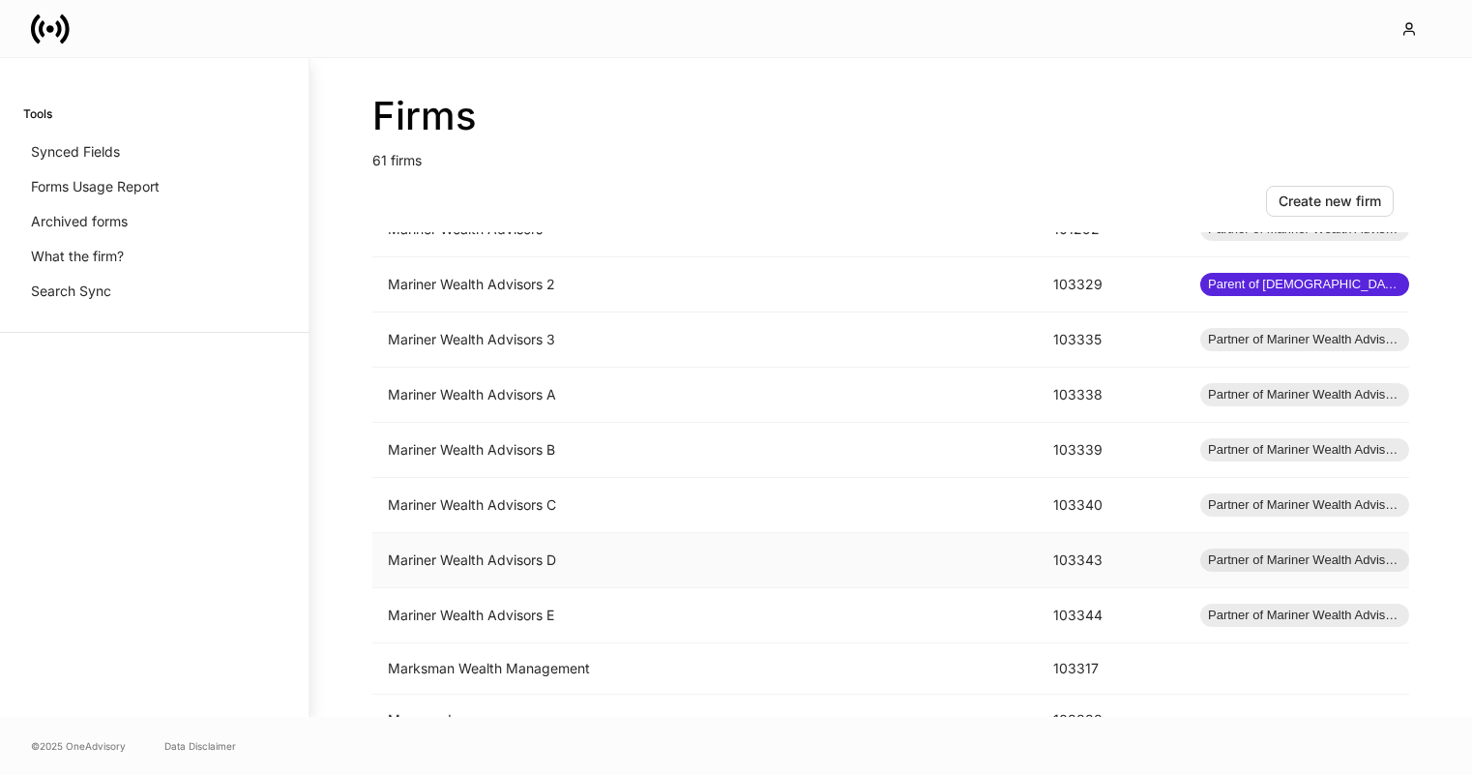
click at [628, 559] on td "Mariner Wealth Advisors D" at bounding box center [704, 560] width 665 height 55
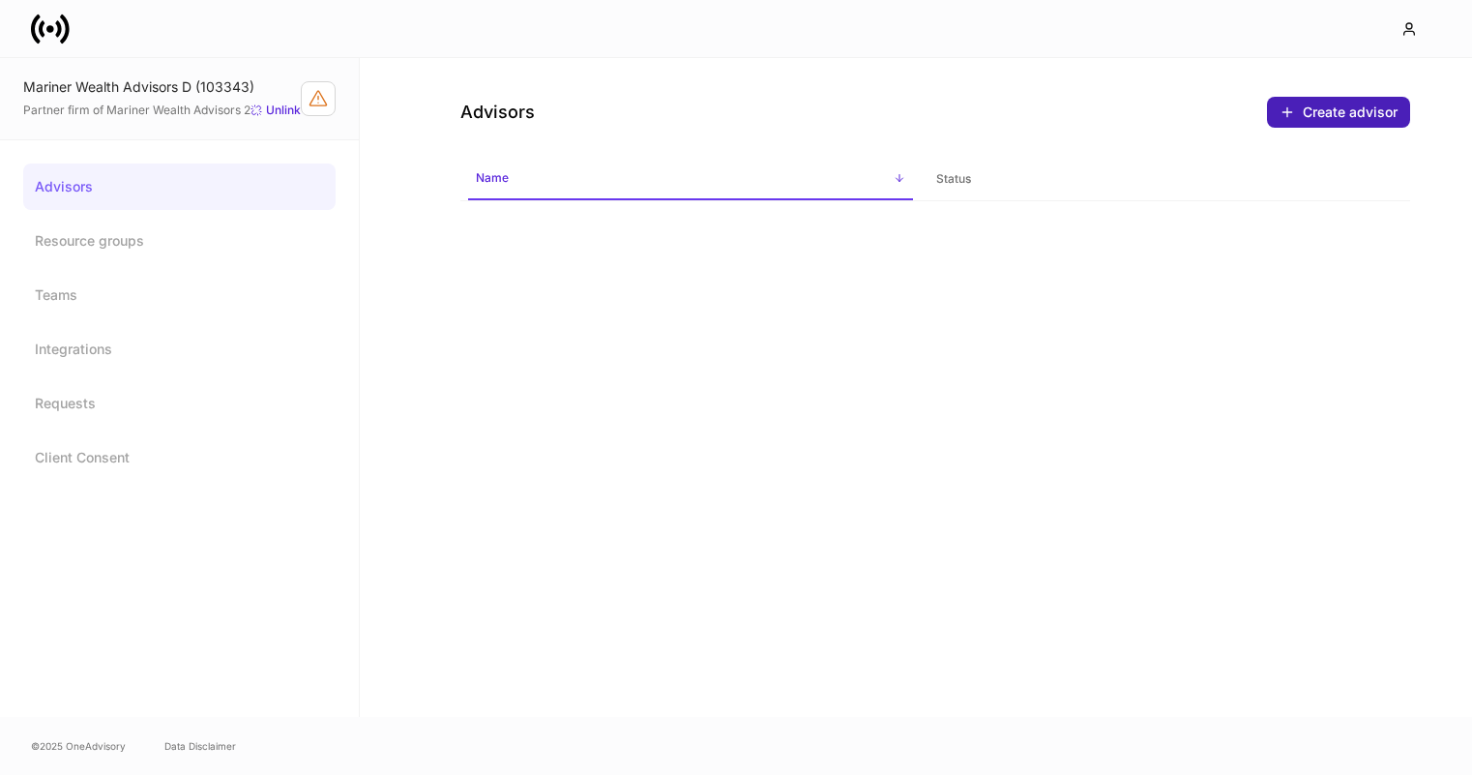
click at [1324, 113] on div "Create advisor" at bounding box center [1350, 112] width 95 height 19
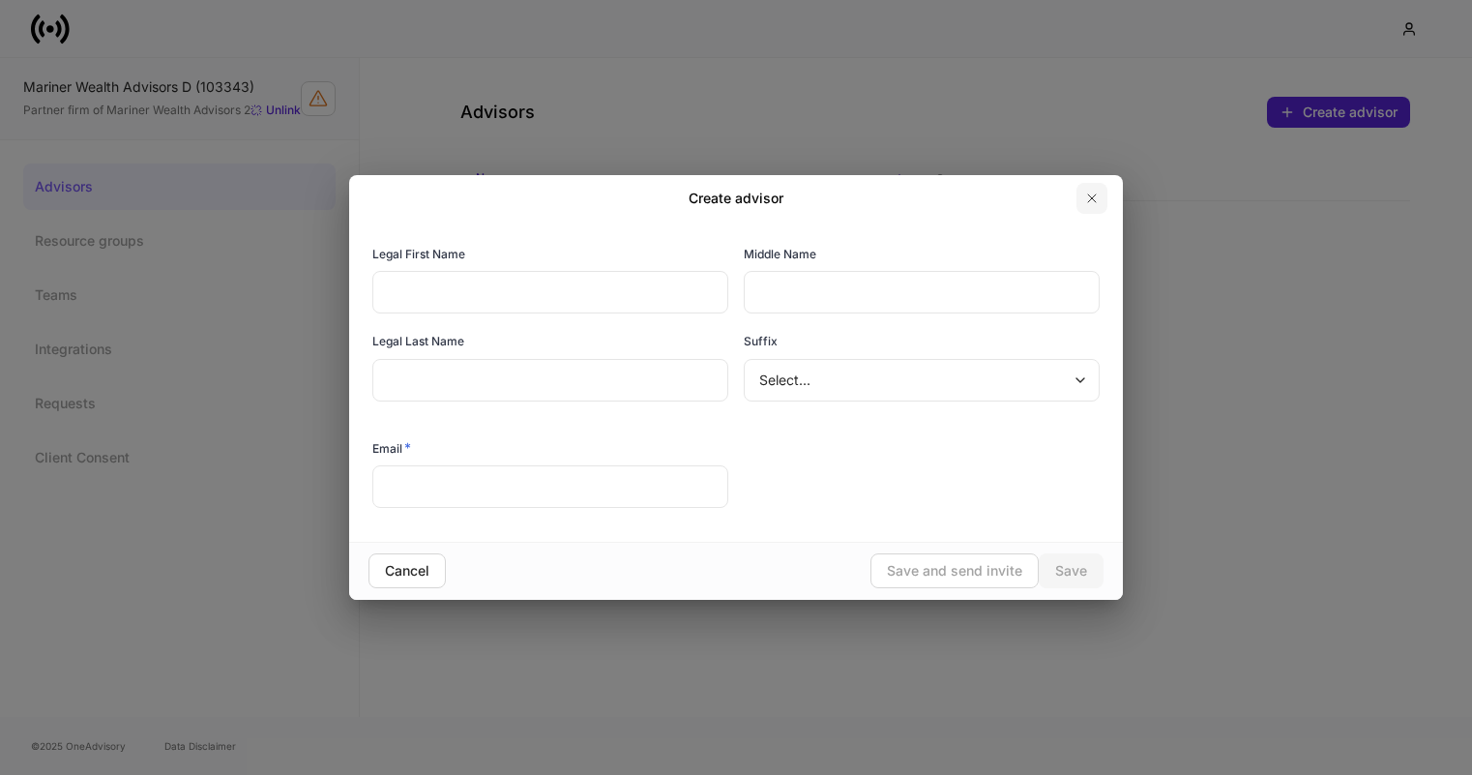
click at [1094, 210] on button "button" at bounding box center [1091, 198] width 31 height 31
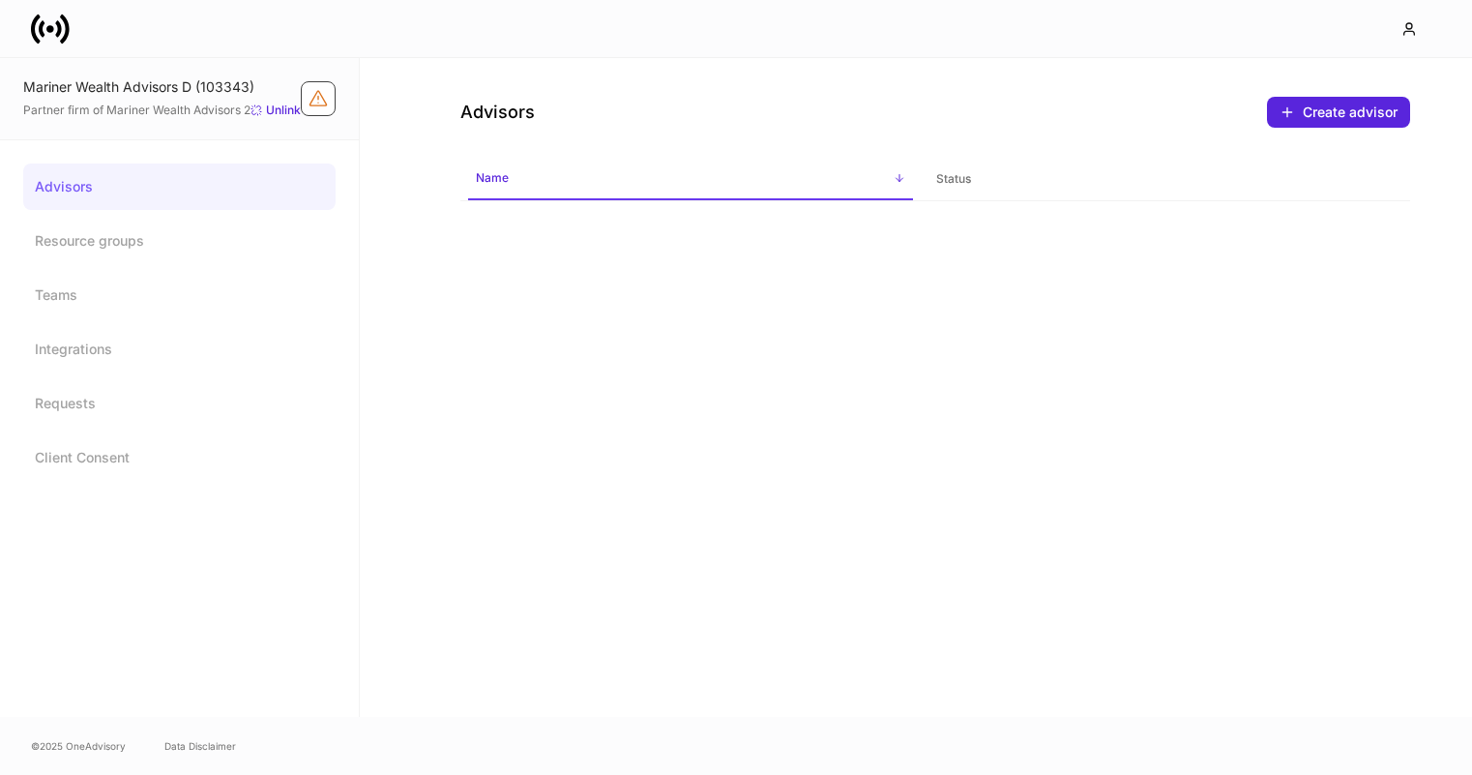
click at [314, 102] on icon "Firm configuration warnings" at bounding box center [317, 98] width 19 height 19
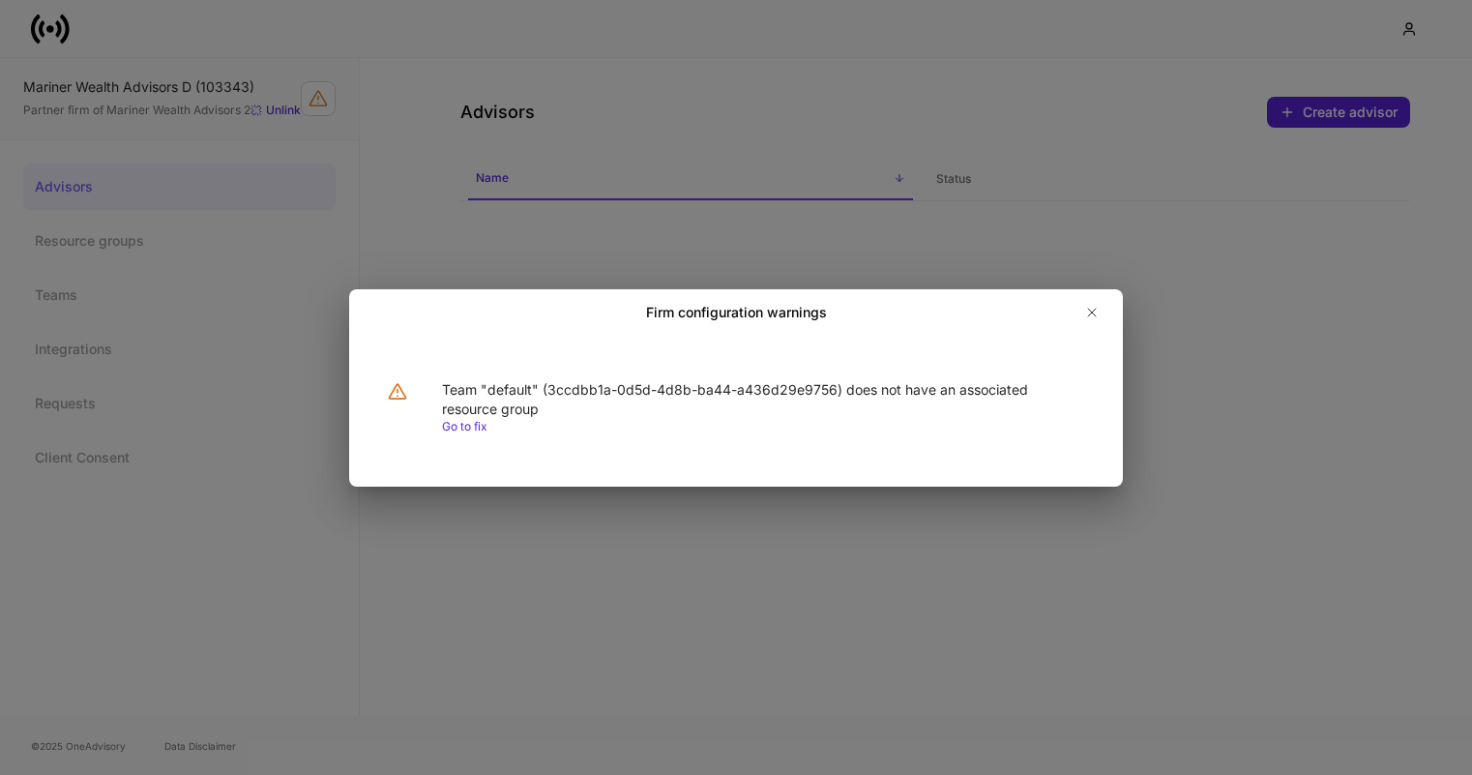
click at [972, 135] on div "Firm configuration warnings Team "default" (3ccdbb1a-0d5d-4d8b-ba44-a436d29e975…" at bounding box center [736, 387] width 1472 height 775
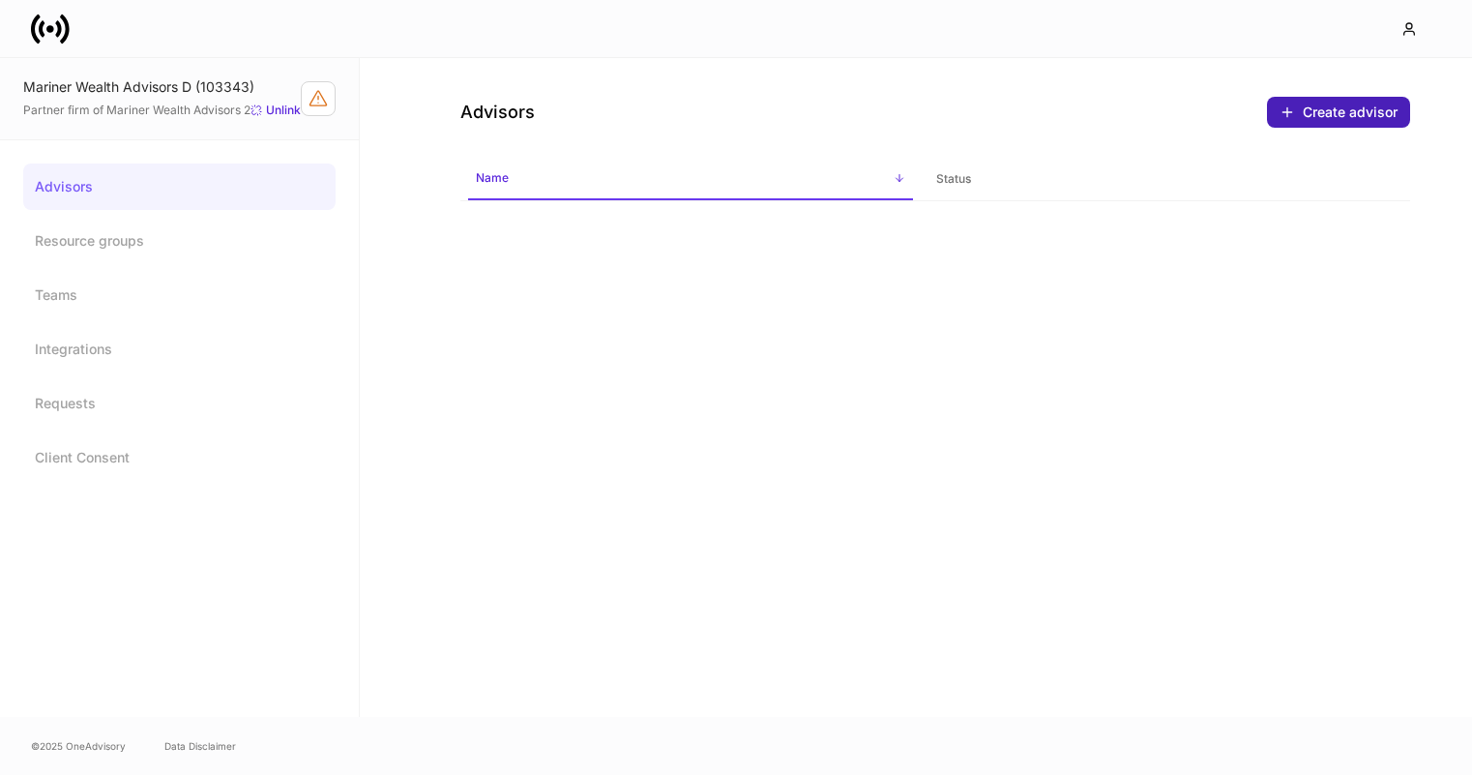
click at [1327, 113] on div "Create advisor" at bounding box center [1350, 112] width 95 height 19
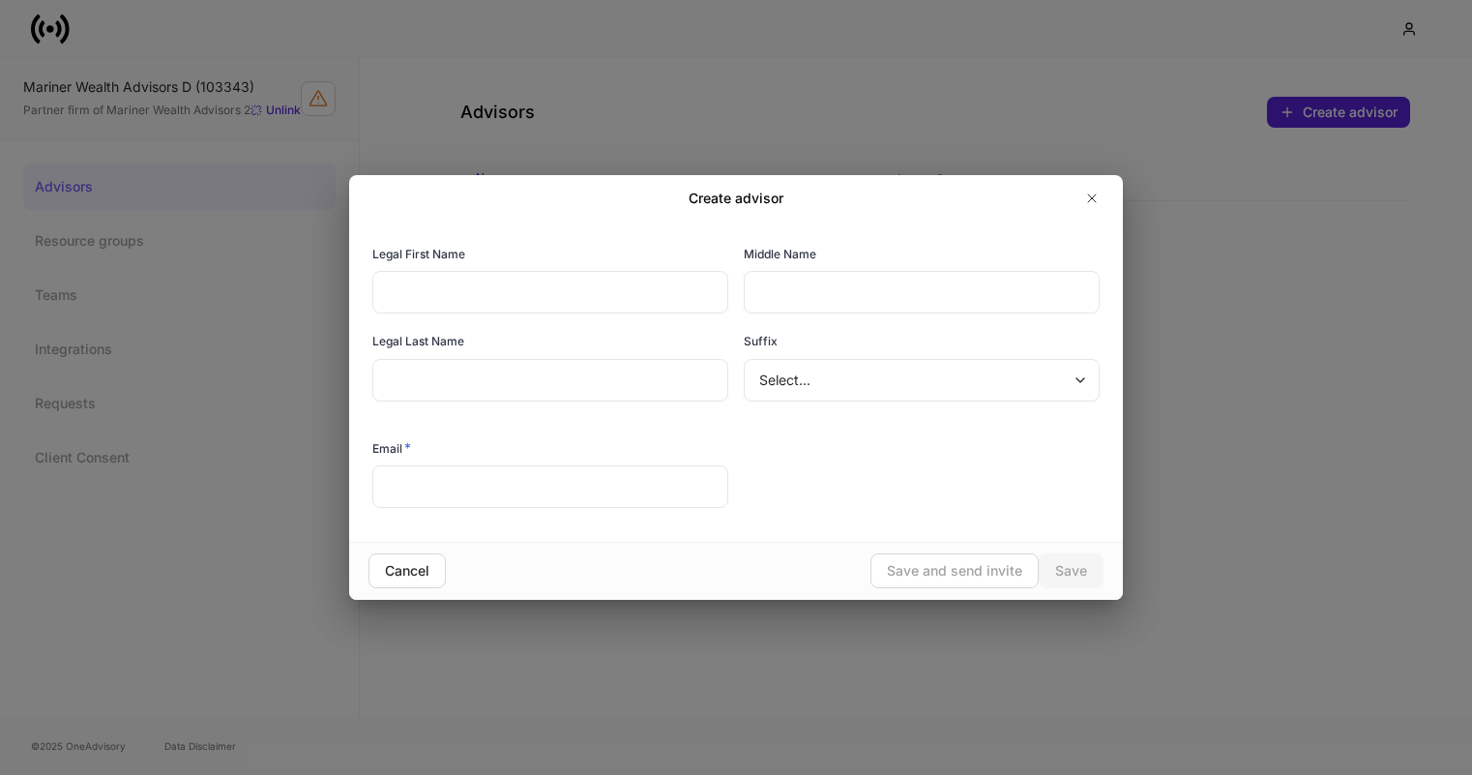
click at [662, 275] on input "text" at bounding box center [550, 292] width 356 height 43
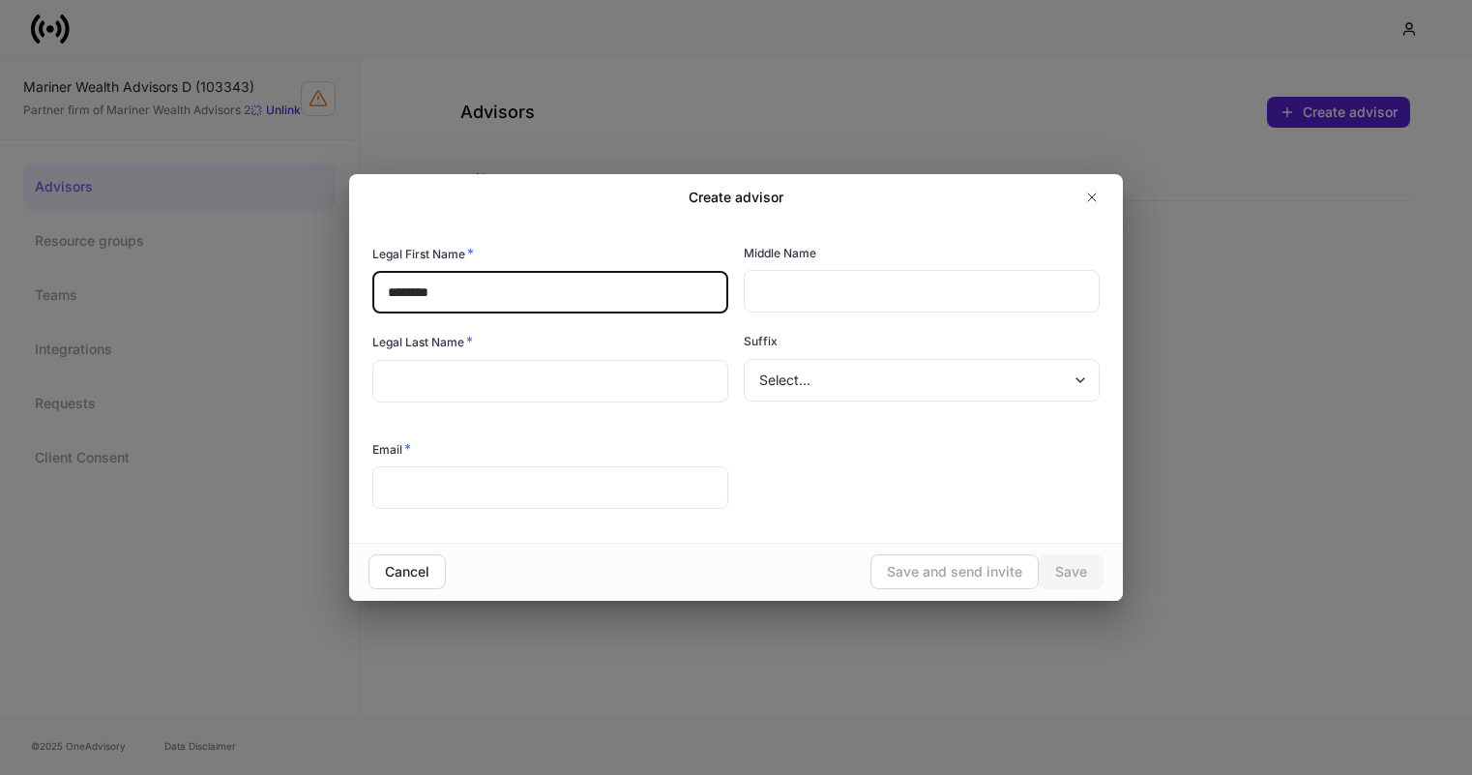
type input "********"
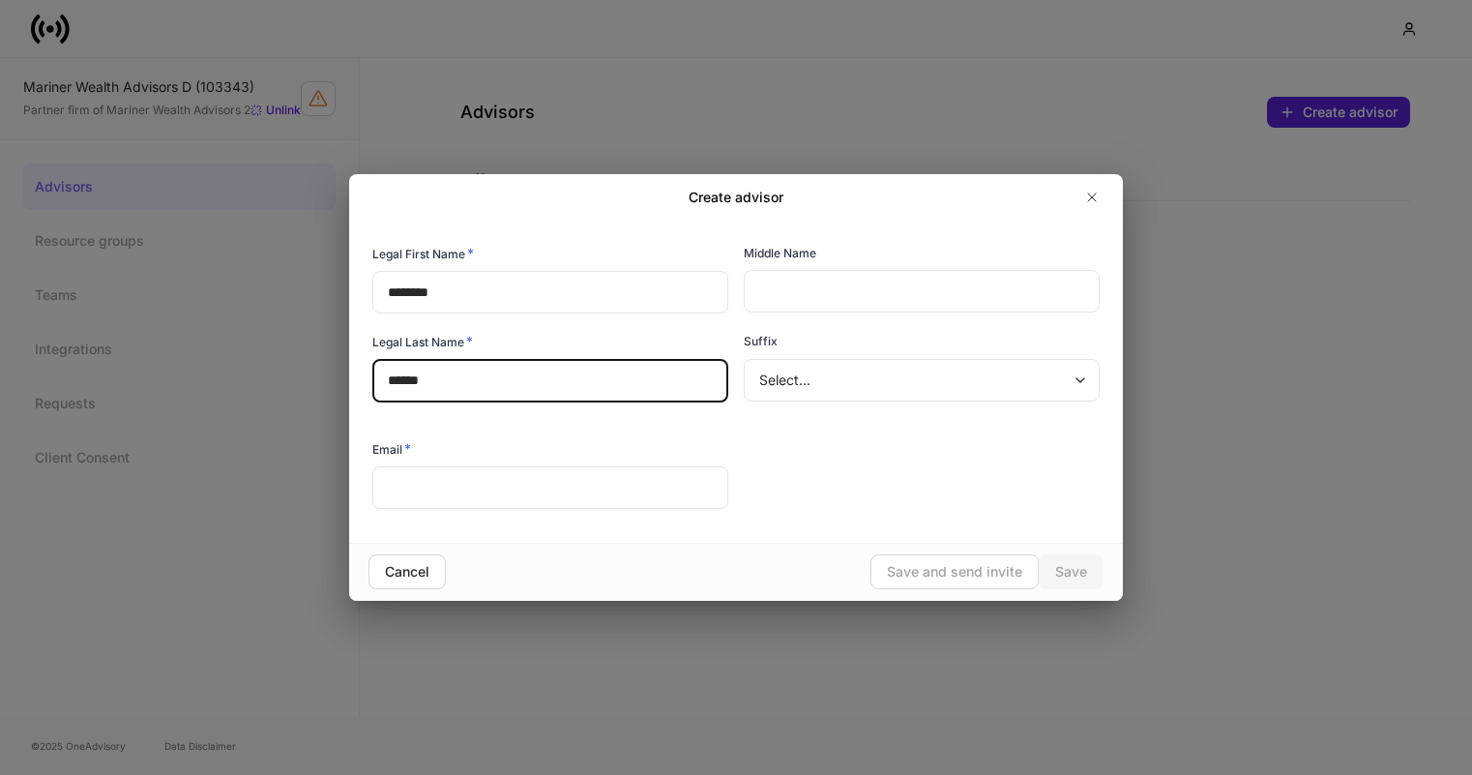
type input "*****"
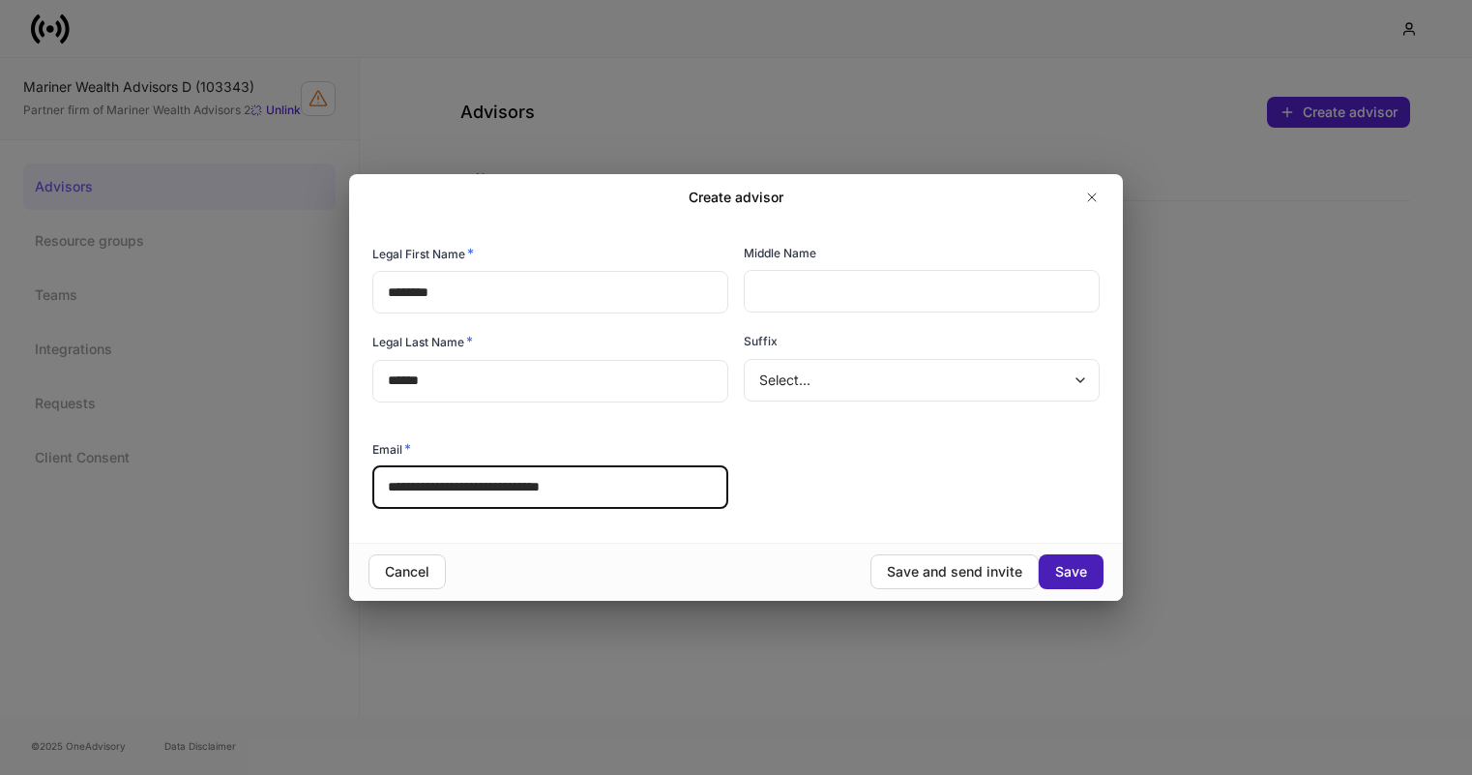
type input "**********"
click at [1074, 563] on div "Save" at bounding box center [1071, 571] width 32 height 19
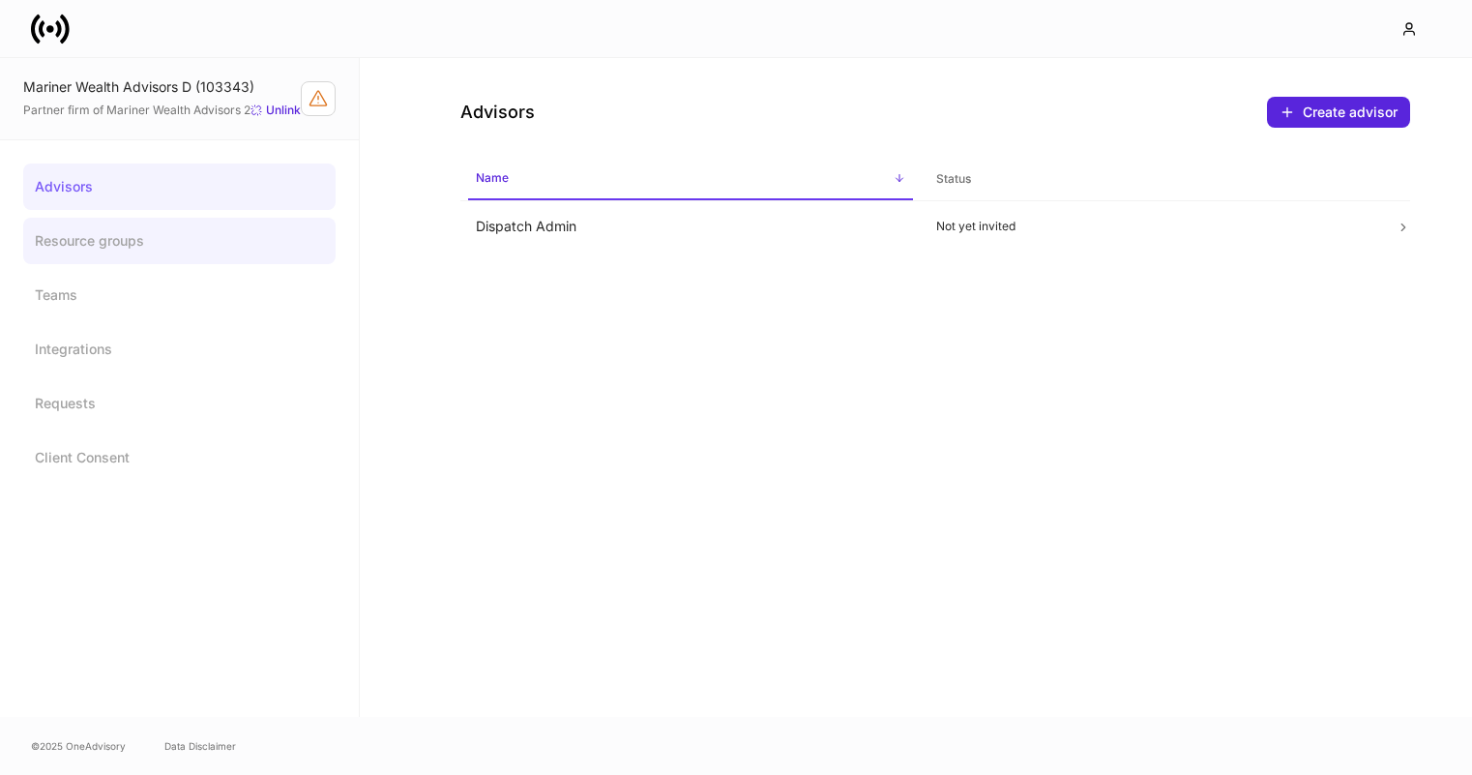
click at [130, 233] on link "Resource groups" at bounding box center [179, 241] width 312 height 46
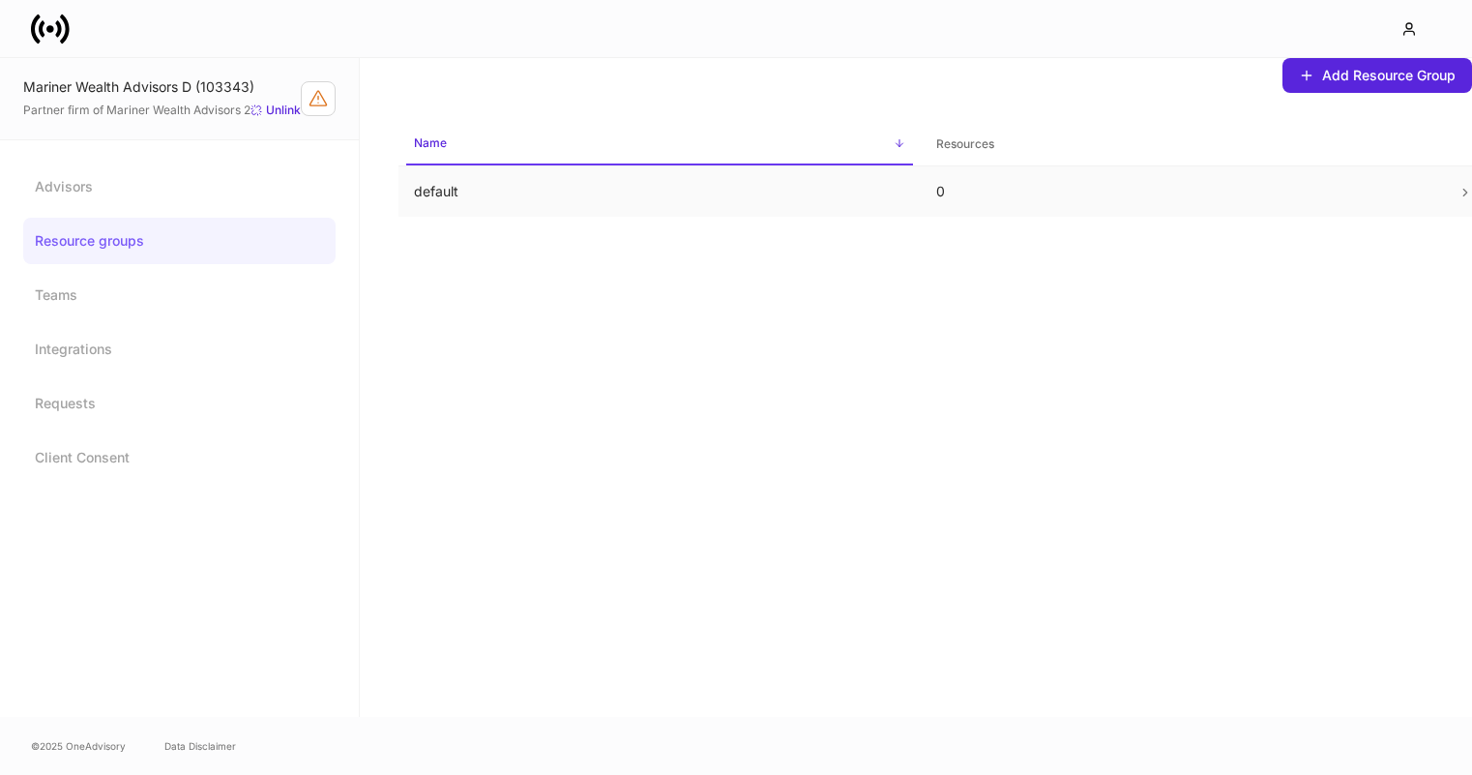
click at [528, 196] on p "default" at bounding box center [659, 191] width 491 height 19
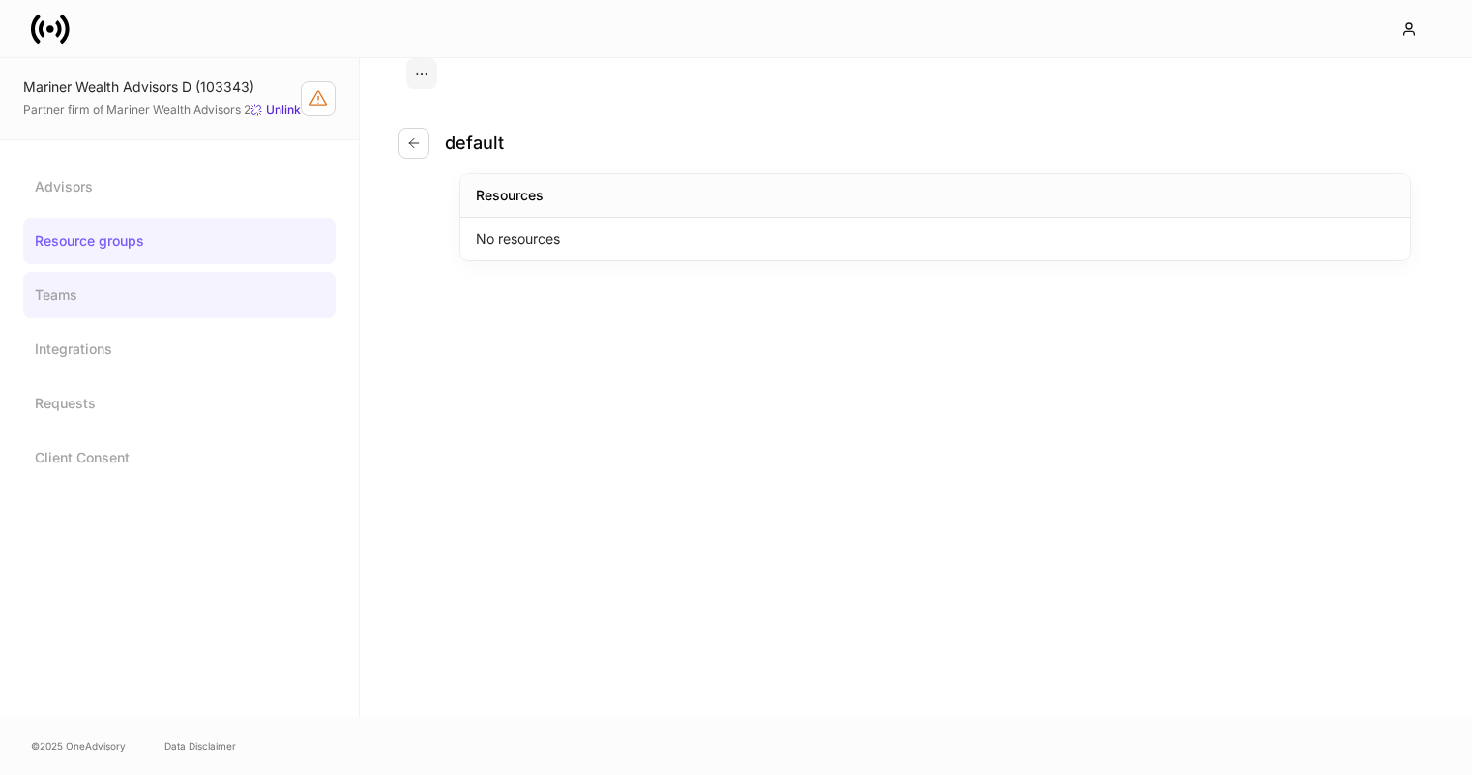
click at [159, 305] on link "Teams" at bounding box center [179, 295] width 312 height 46
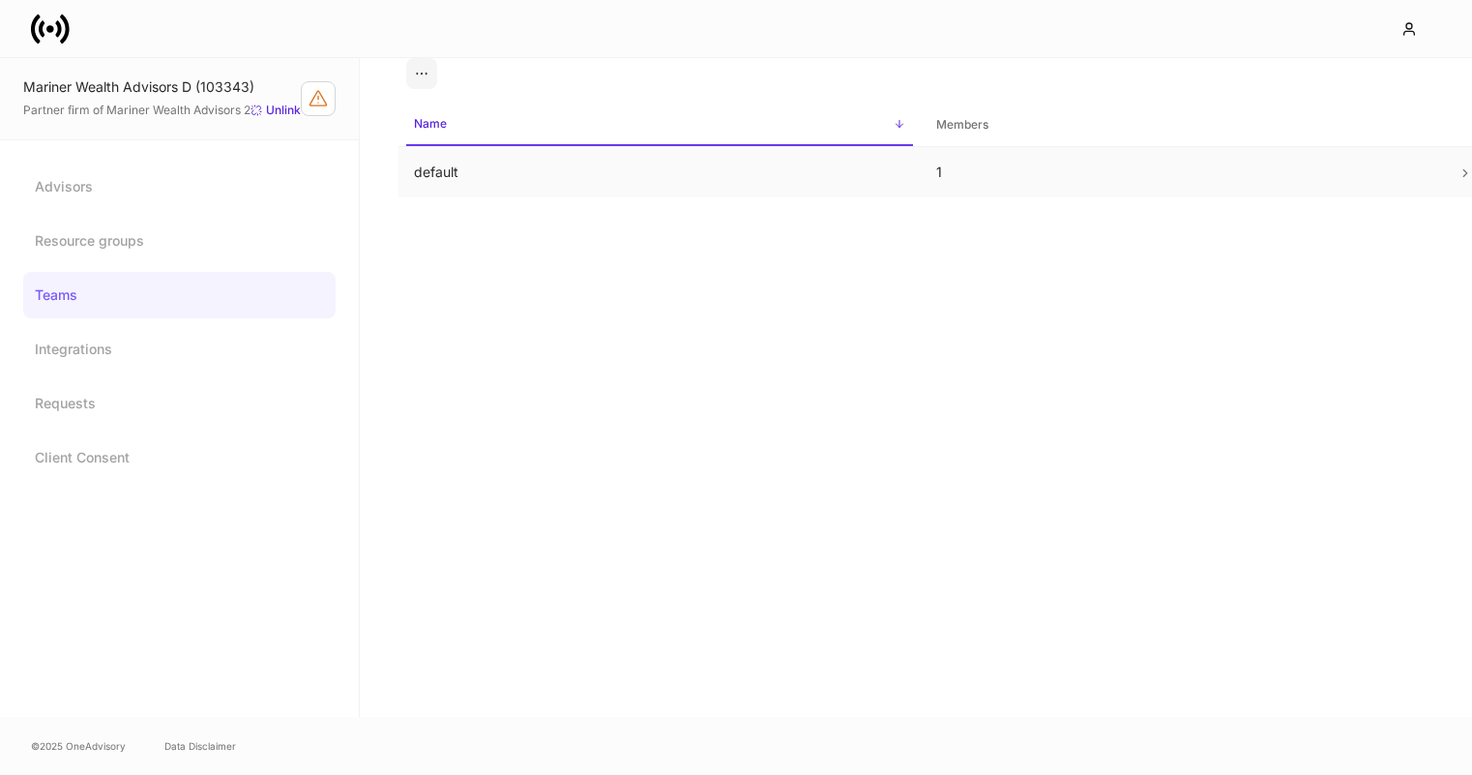
click at [597, 176] on td "default" at bounding box center [659, 172] width 522 height 51
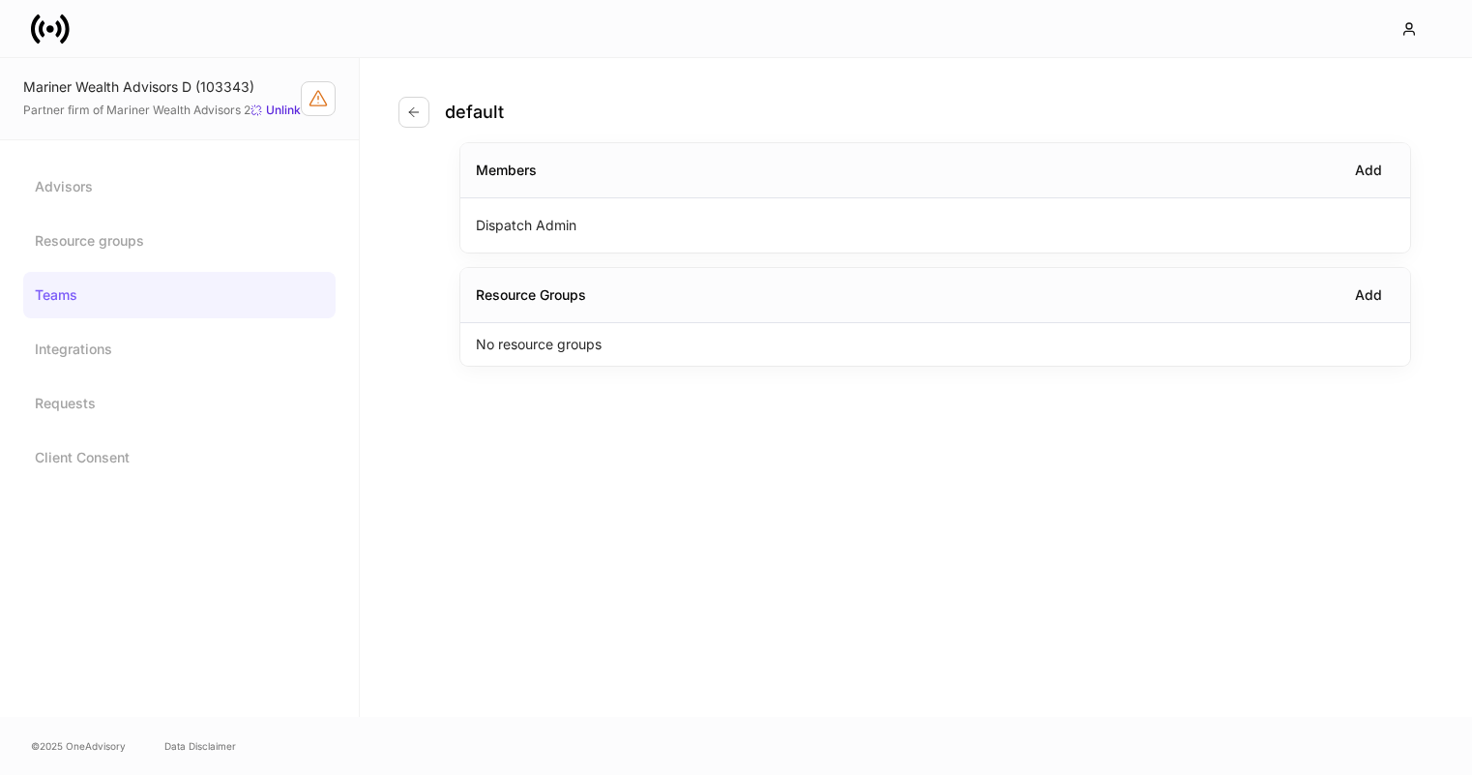
click at [620, 336] on div "No resource groups" at bounding box center [935, 344] width 950 height 43
click at [1372, 297] on div "Add" at bounding box center [1368, 294] width 27 height 19
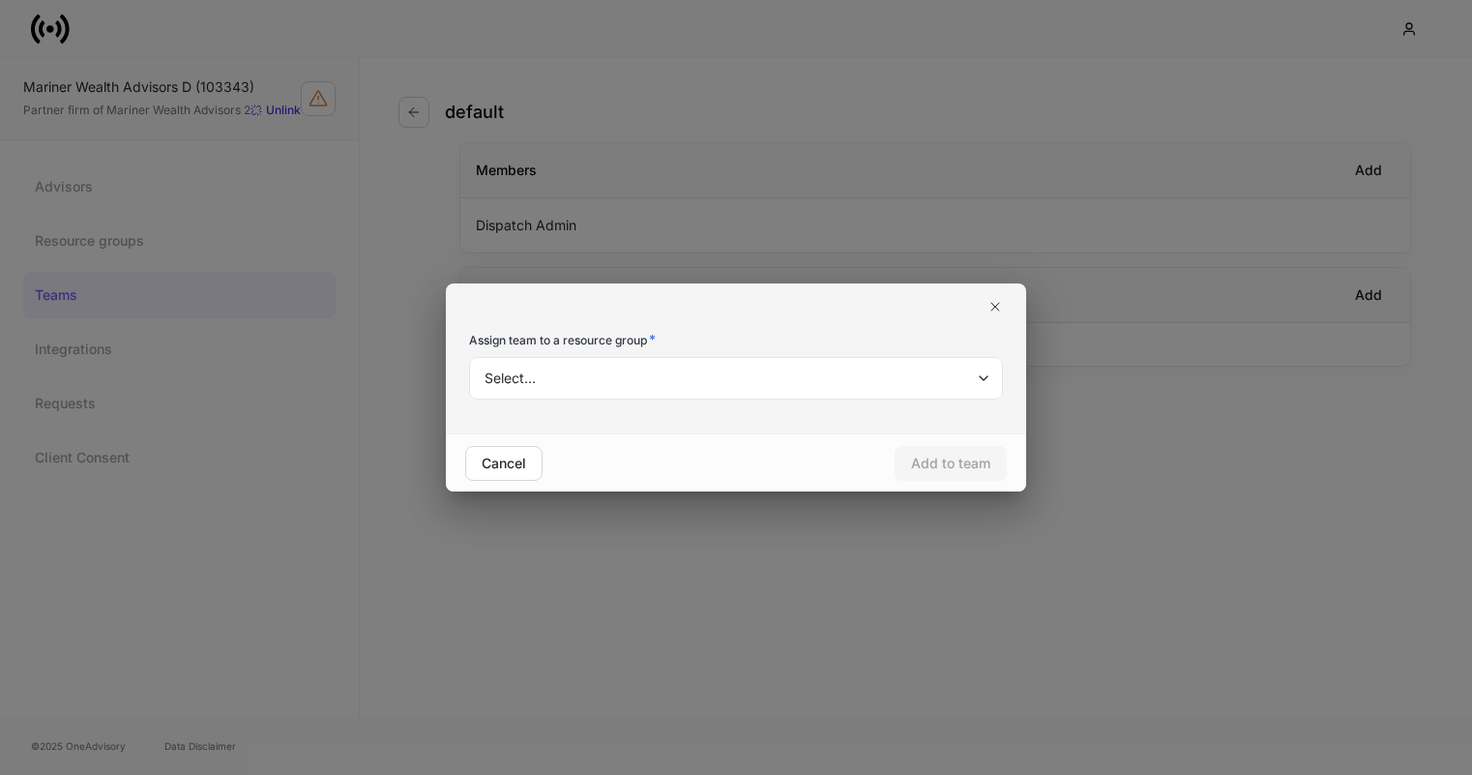
click at [807, 391] on body "Mariner Wealth Advisors D (103343) Partner firm of Mariner Wealth Advisors 2 Un…" at bounding box center [736, 387] width 1472 height 775
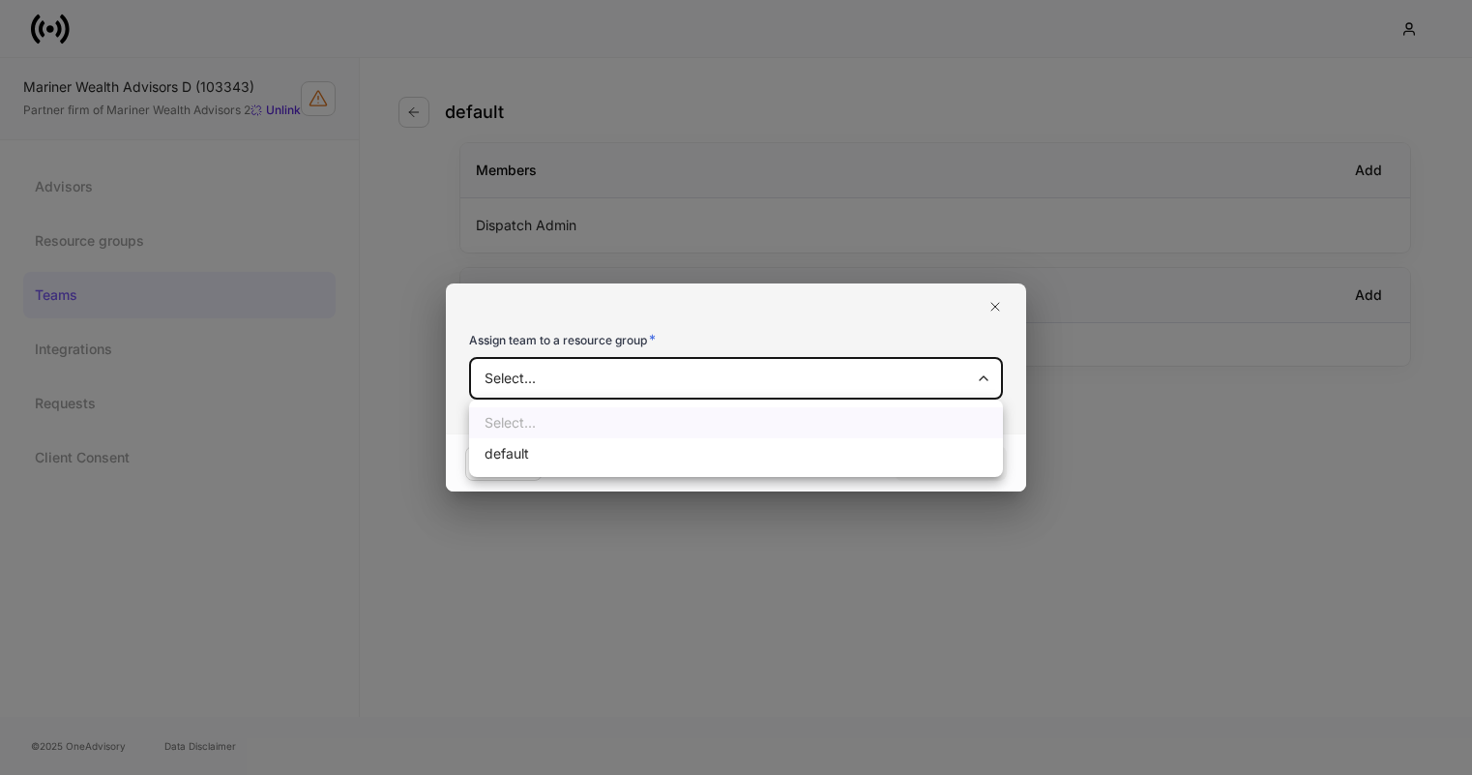
click at [782, 454] on li "default" at bounding box center [736, 453] width 534 height 31
type input "**********"
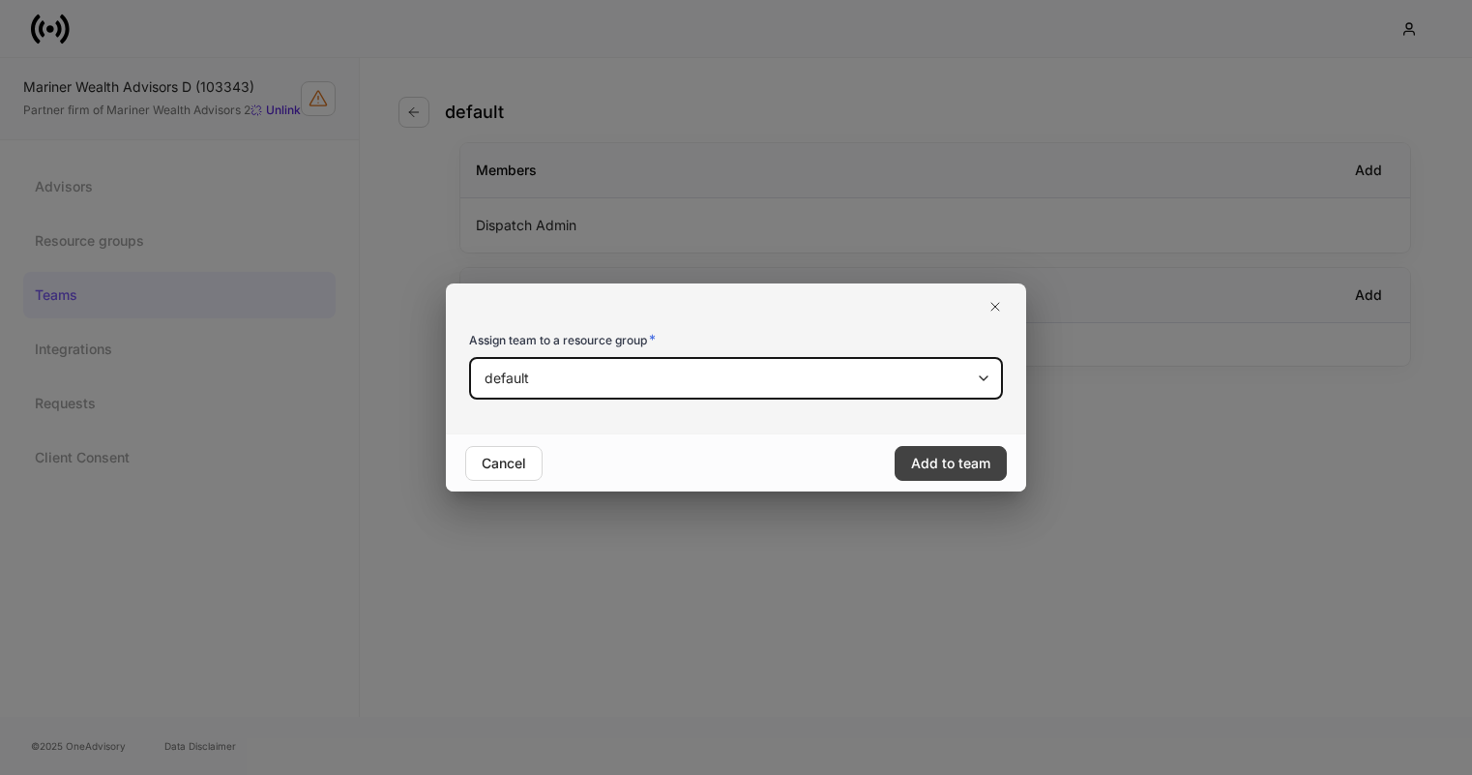
click at [948, 477] on button "Add to team" at bounding box center [950, 463] width 112 height 35
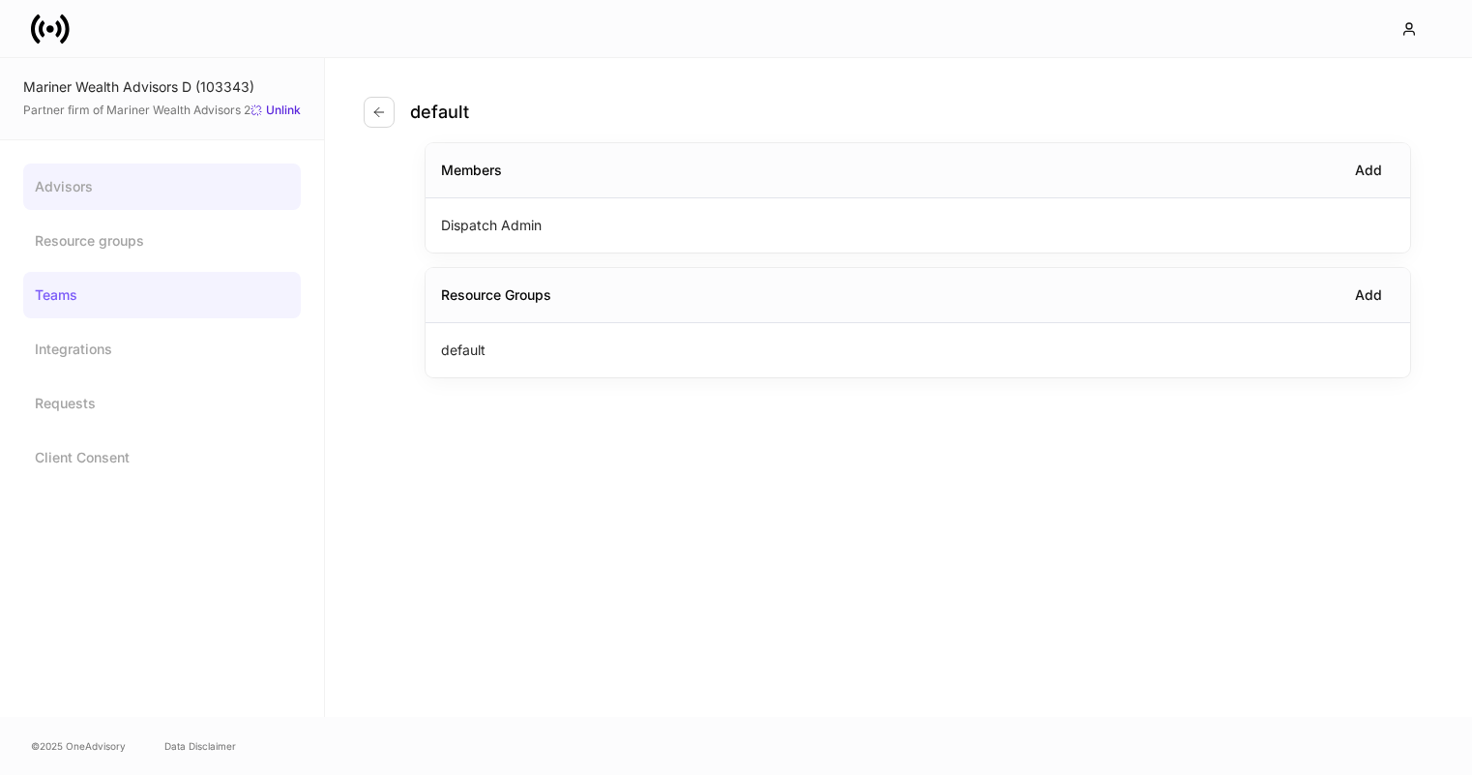
click at [73, 183] on link "Advisors" at bounding box center [162, 186] width 278 height 46
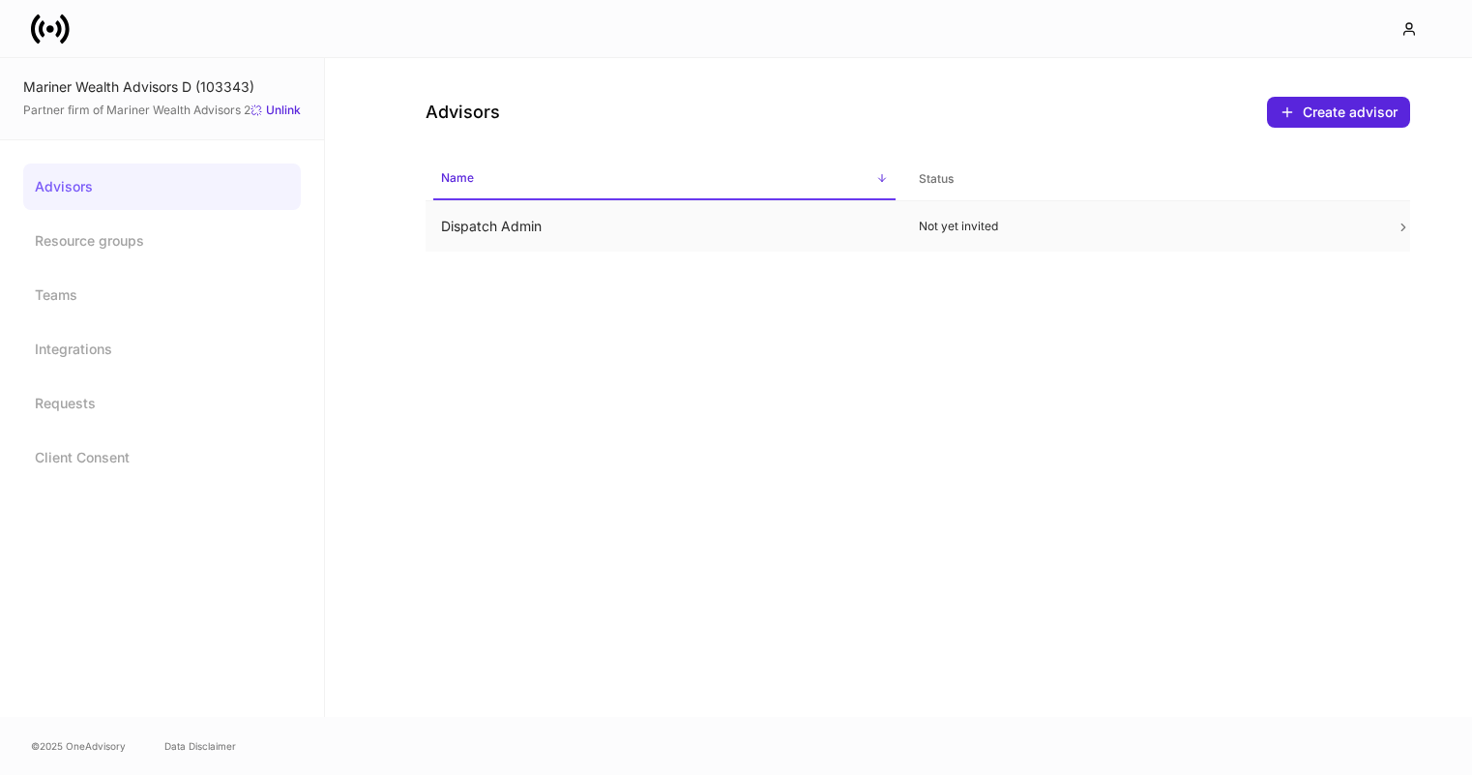
click at [1143, 228] on p "Not yet invited" at bounding box center [1142, 226] width 447 height 15
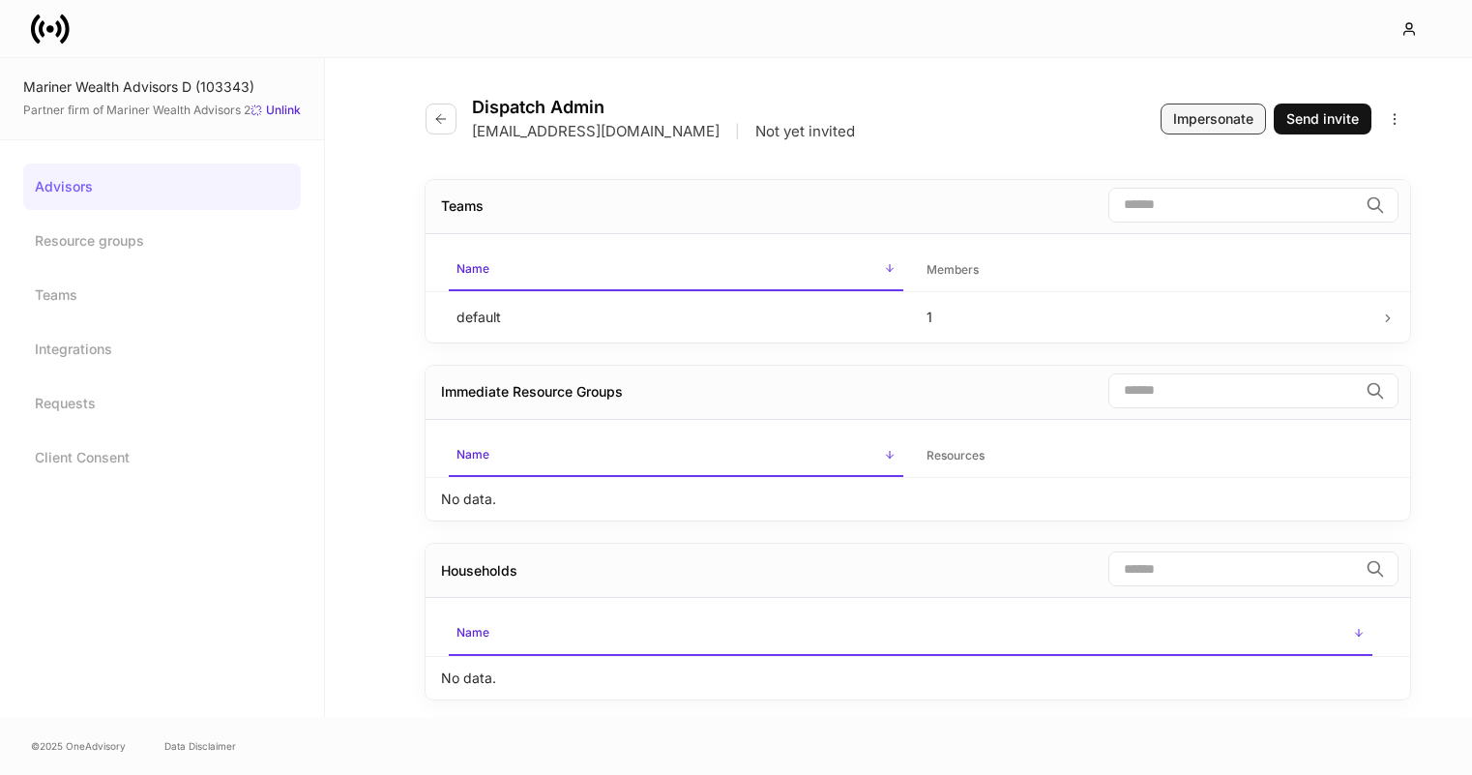
click at [1223, 118] on div "Impersonate" at bounding box center [1213, 118] width 80 height 19
